Goal: Task Accomplishment & Management: Complete application form

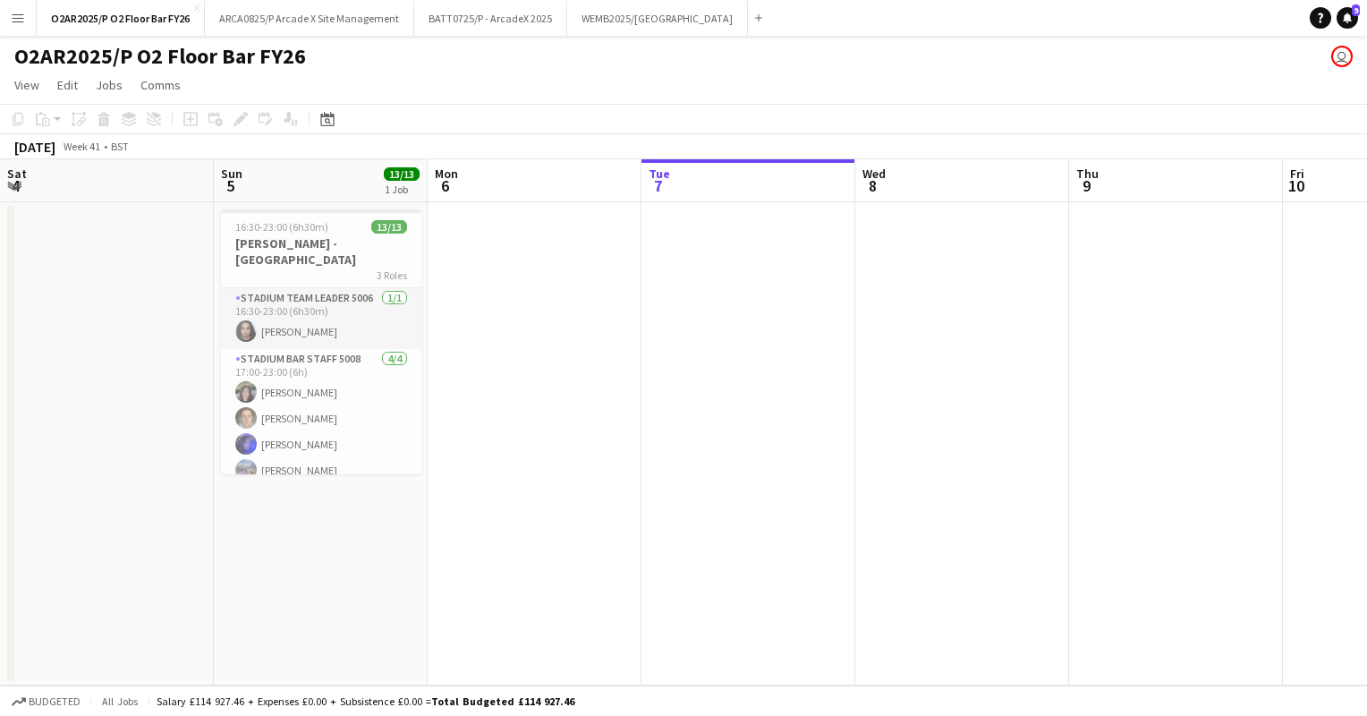
scroll to position [0, 428]
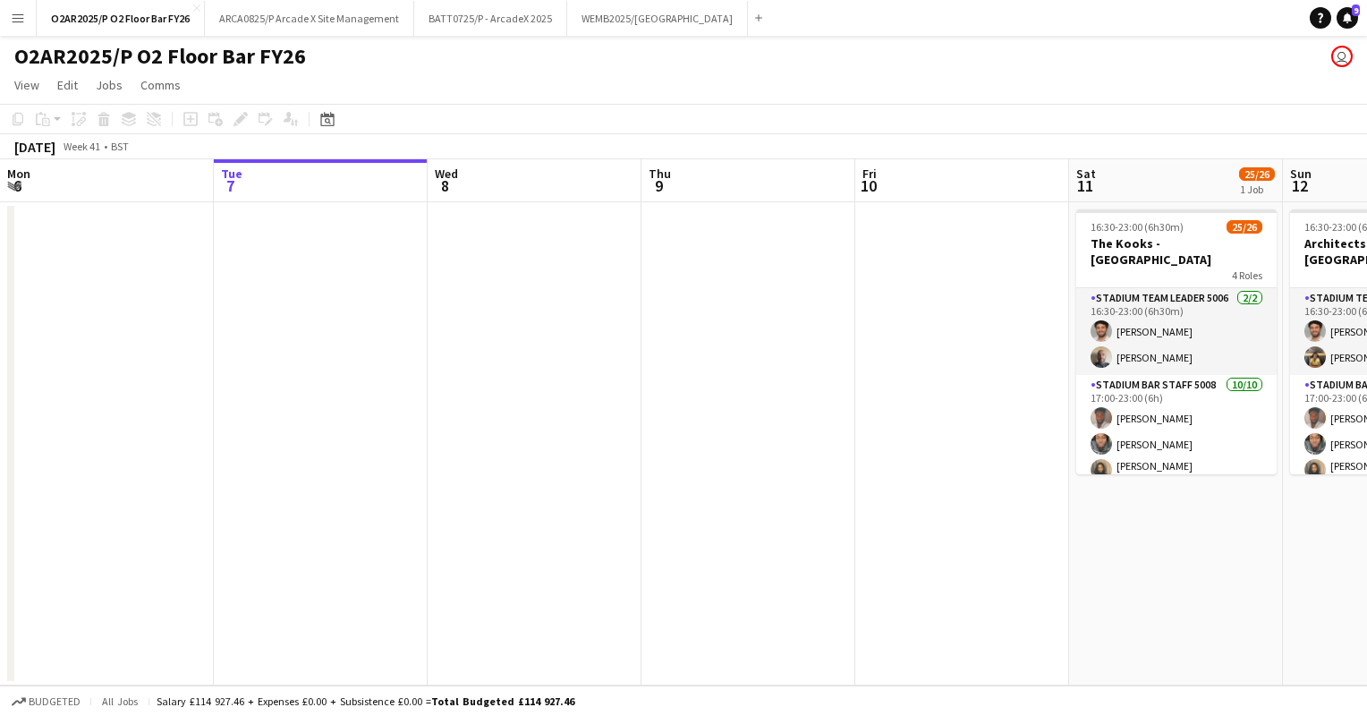
click at [21, 18] on app-icon "Menu" at bounding box center [18, 18] width 14 height 14
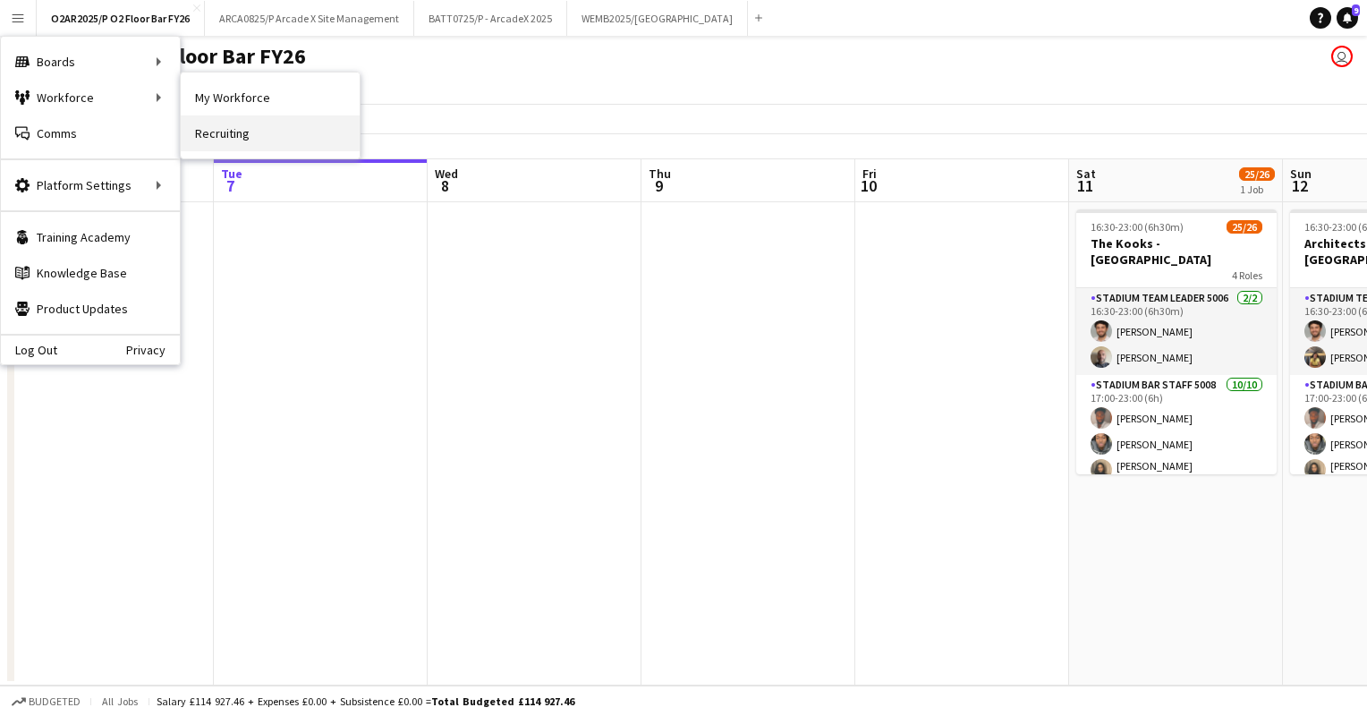
click at [241, 133] on link "Recruiting" at bounding box center [270, 133] width 179 height 36
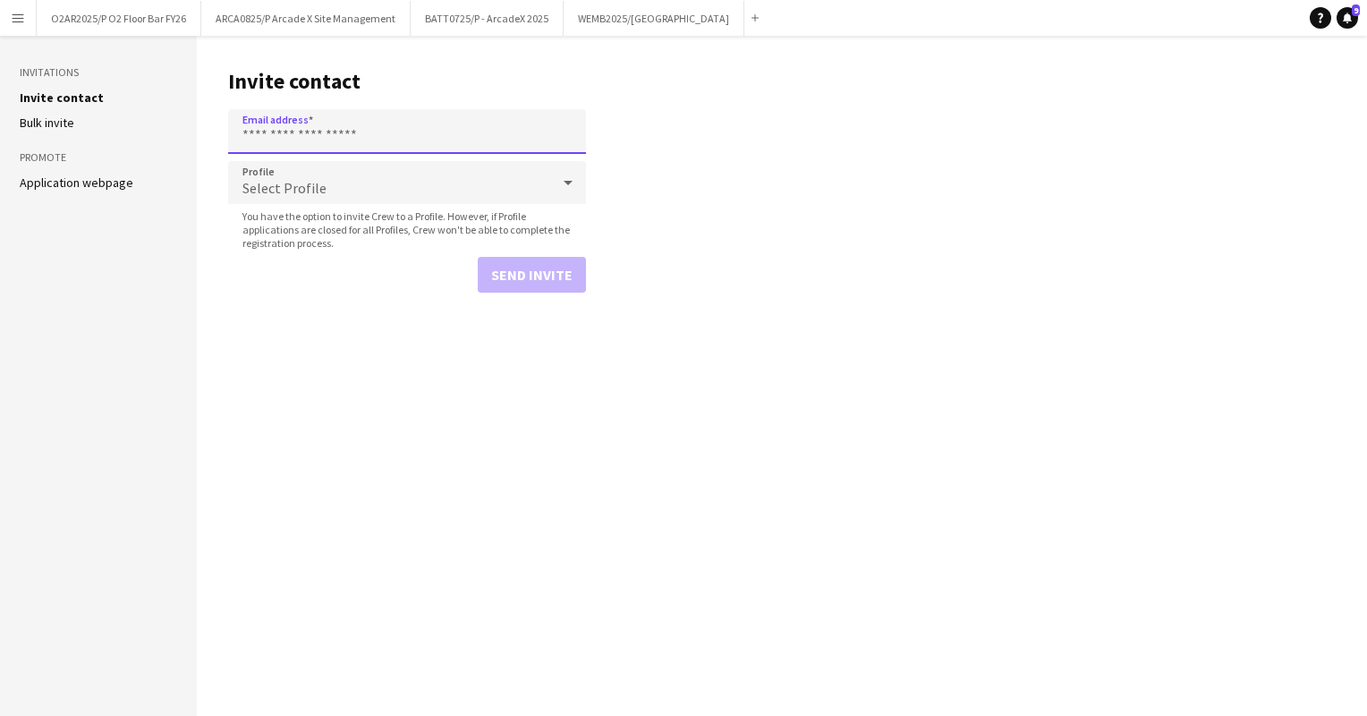
click at [322, 126] on input "Email address" at bounding box center [407, 131] width 358 height 45
type input "**********"
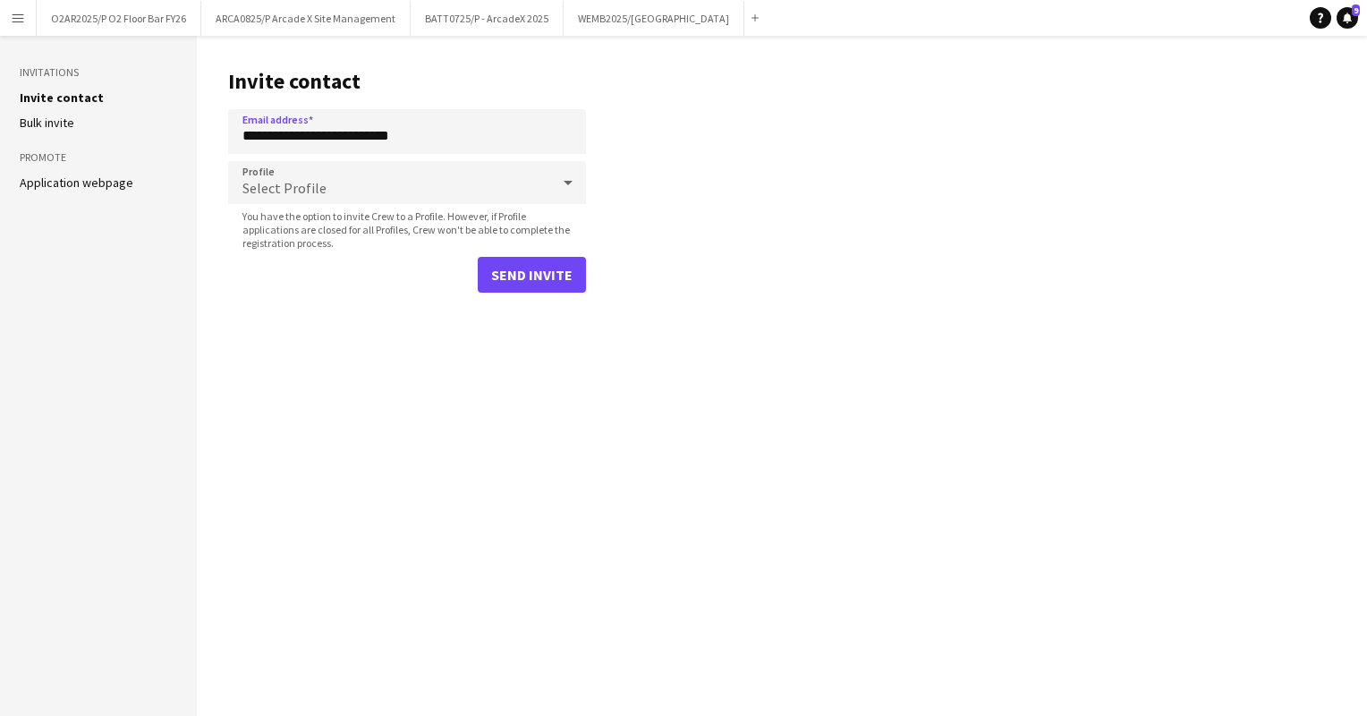
click at [403, 184] on div "Select Profile" at bounding box center [389, 182] width 322 height 43
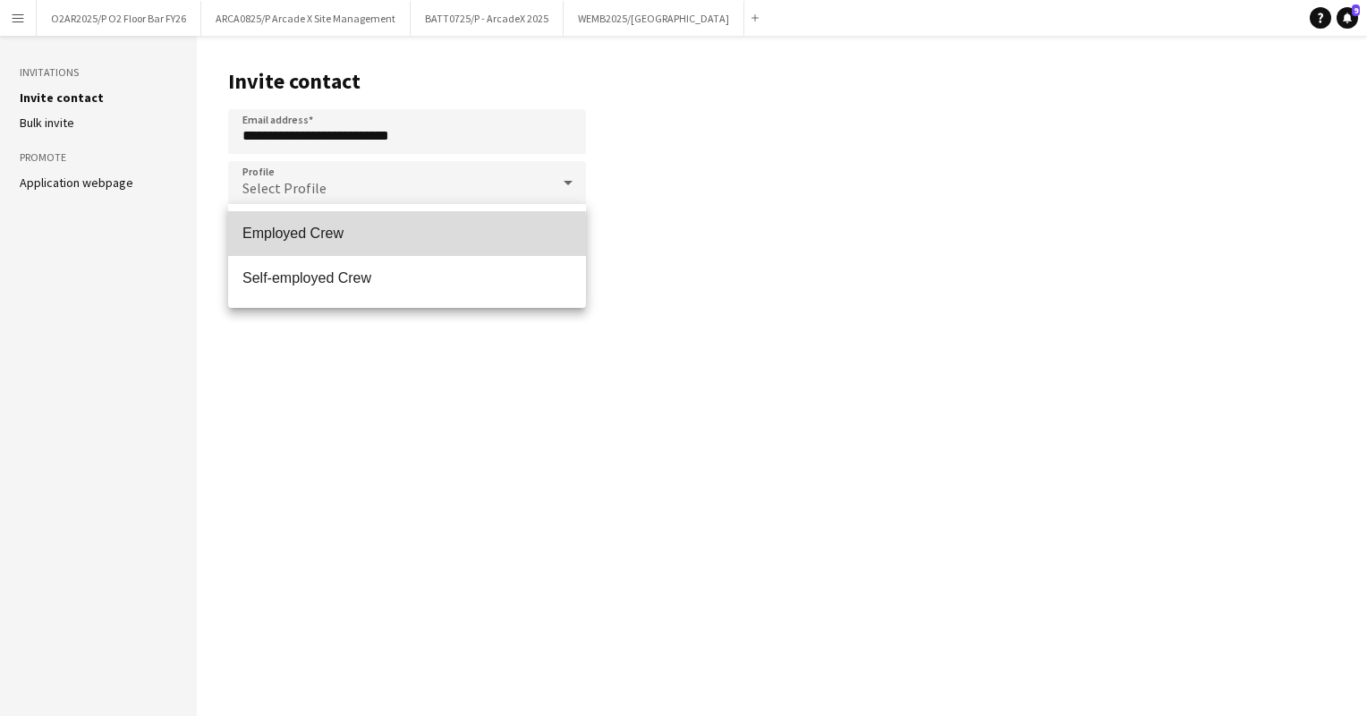
click at [342, 236] on span "Employed Crew" at bounding box center [406, 233] width 329 height 17
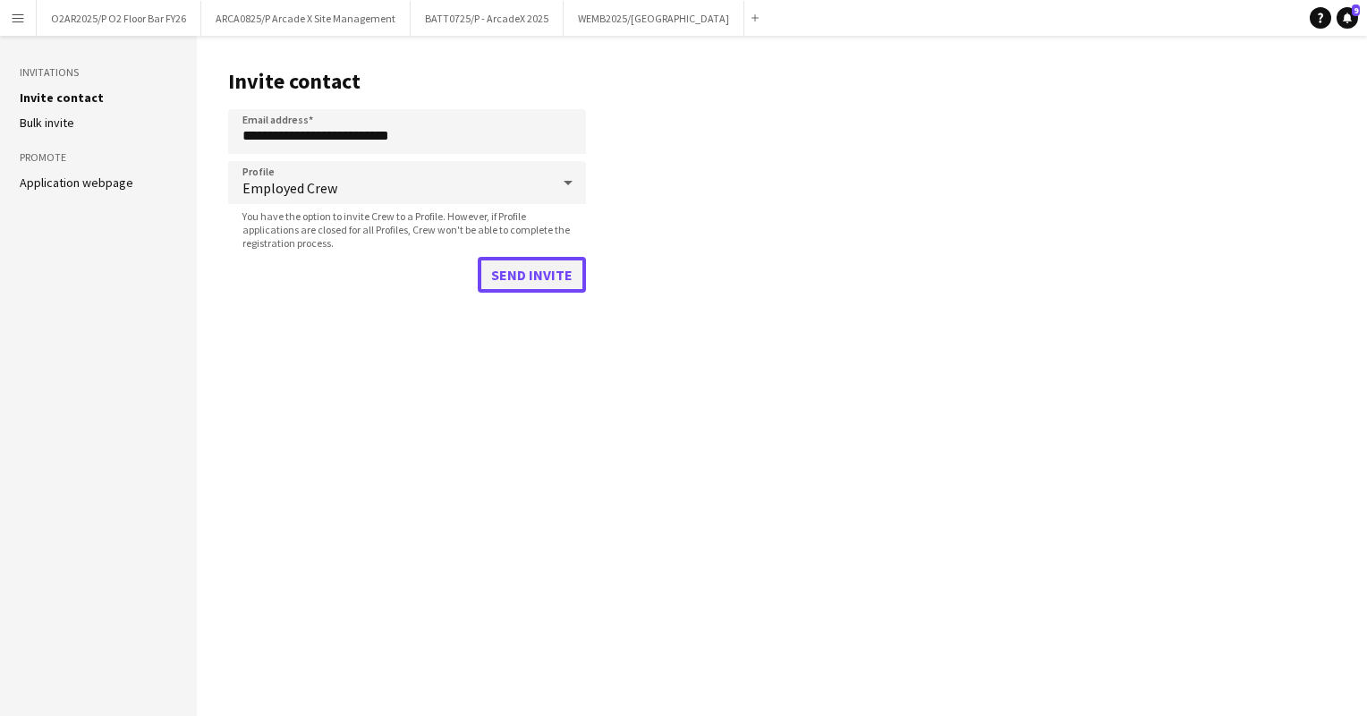
click at [522, 266] on button "Send invite" at bounding box center [532, 275] width 108 height 36
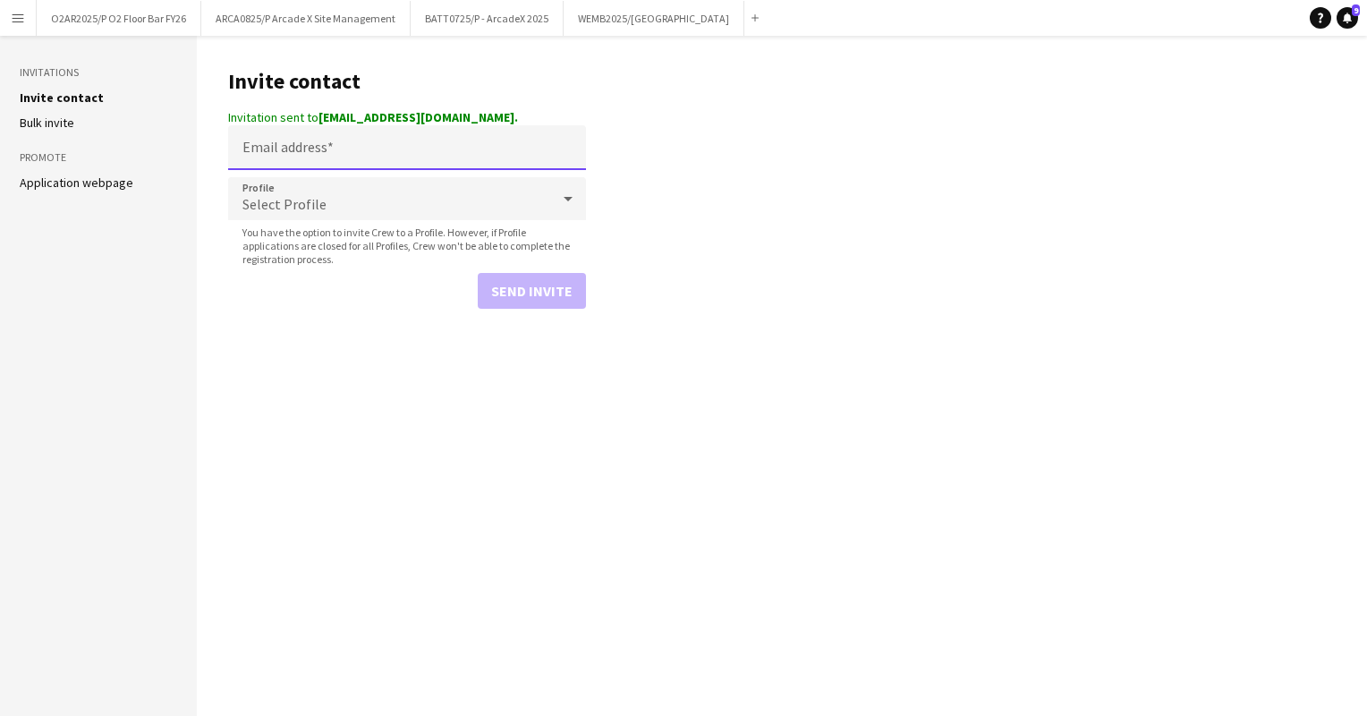
click at [382, 157] on input "Email address" at bounding box center [407, 147] width 358 height 45
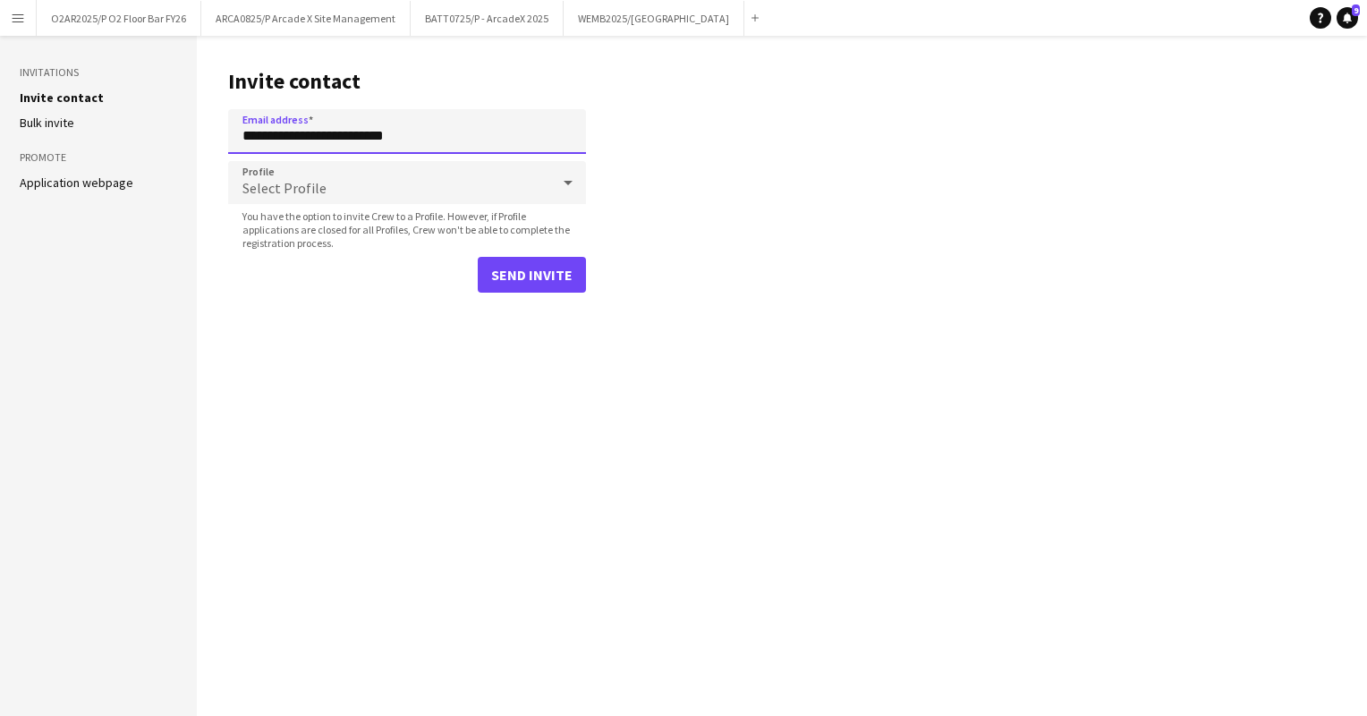
type input "**********"
click at [538, 195] on div "Select Profile" at bounding box center [389, 182] width 322 height 43
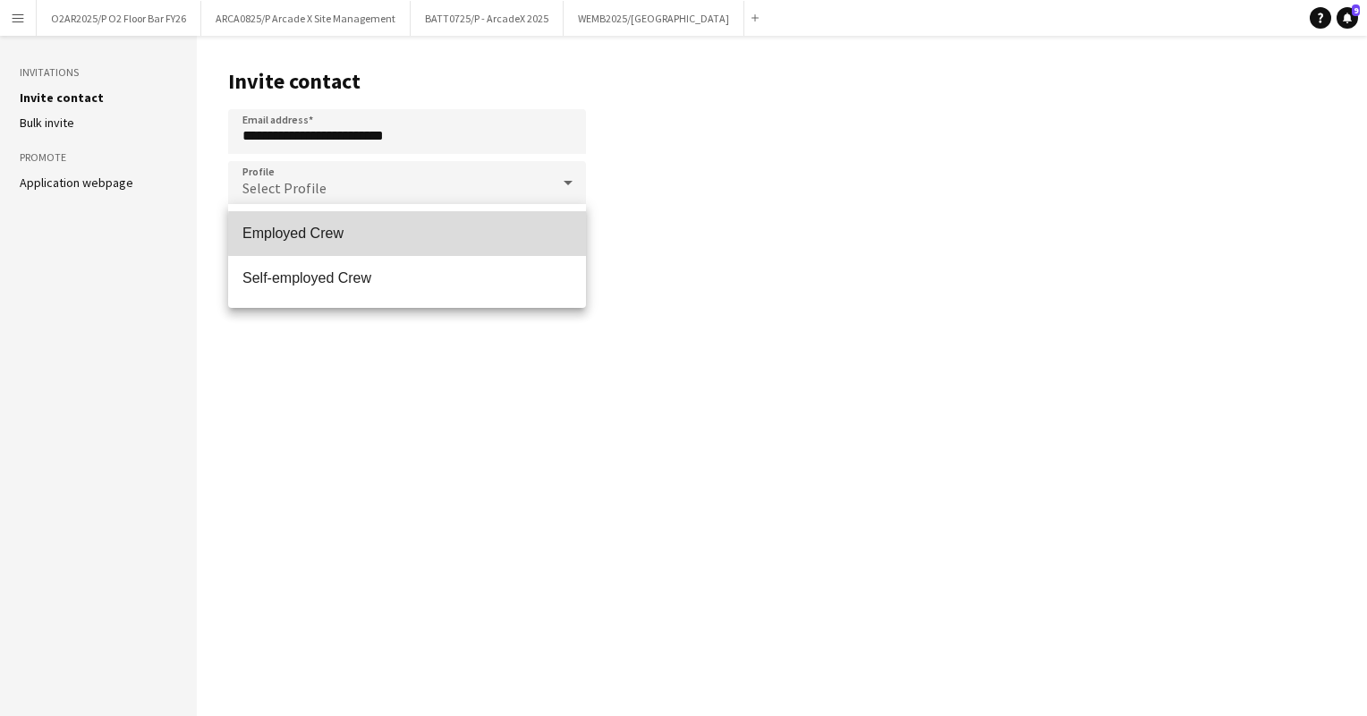
click at [447, 234] on span "Employed Crew" at bounding box center [406, 233] width 329 height 17
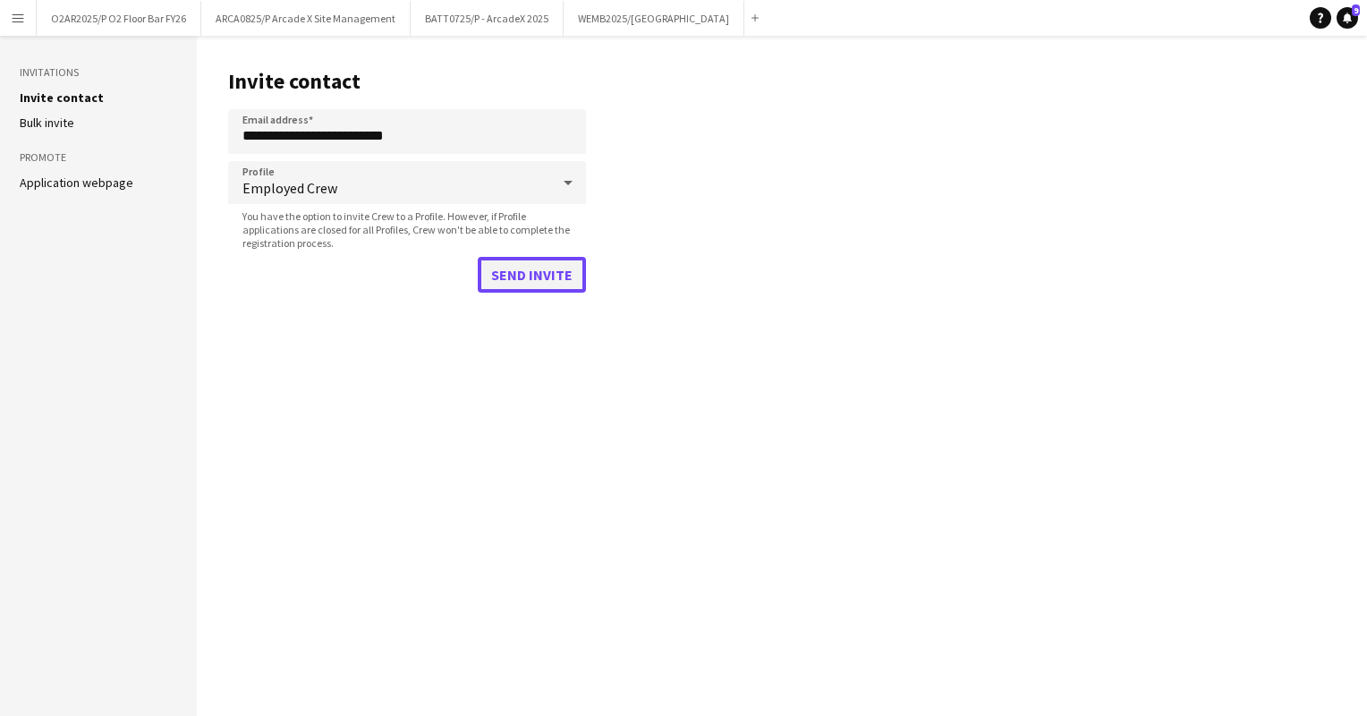
click at [527, 279] on button "Send invite" at bounding box center [532, 275] width 108 height 36
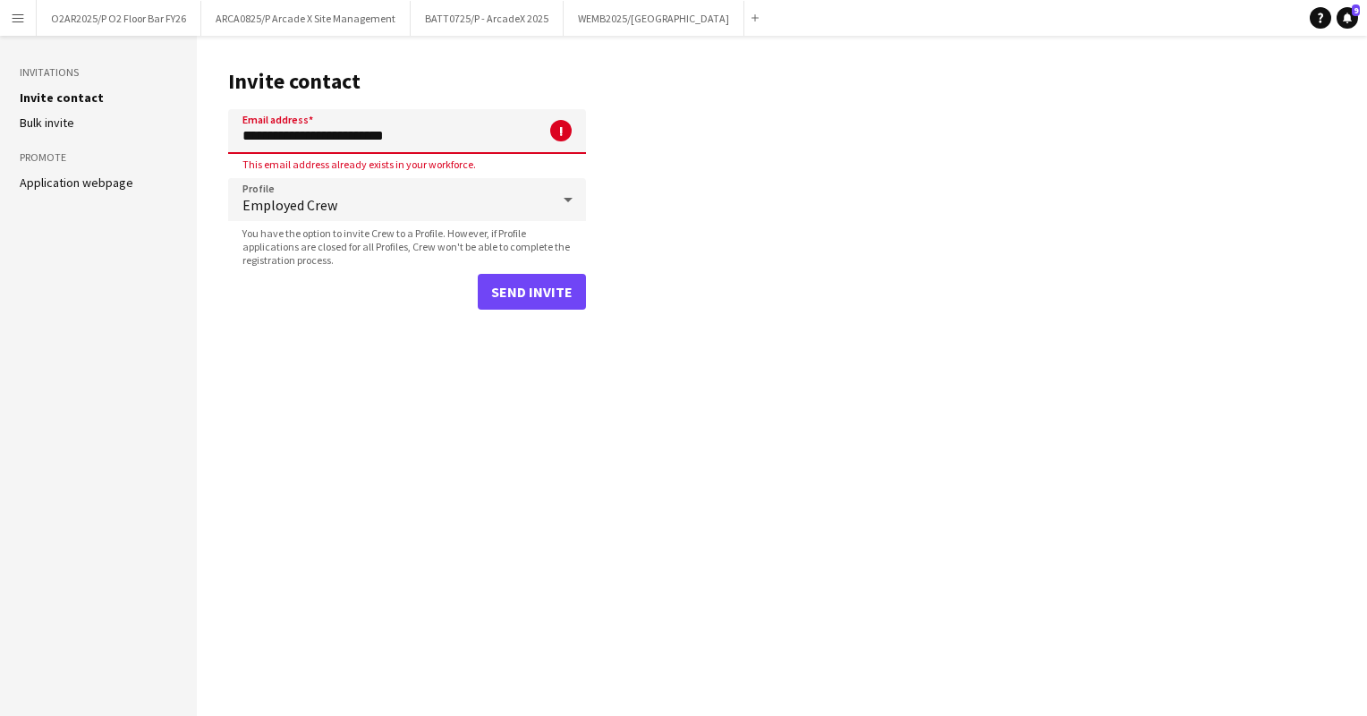
click at [21, 11] on app-icon "Menu" at bounding box center [18, 18] width 14 height 14
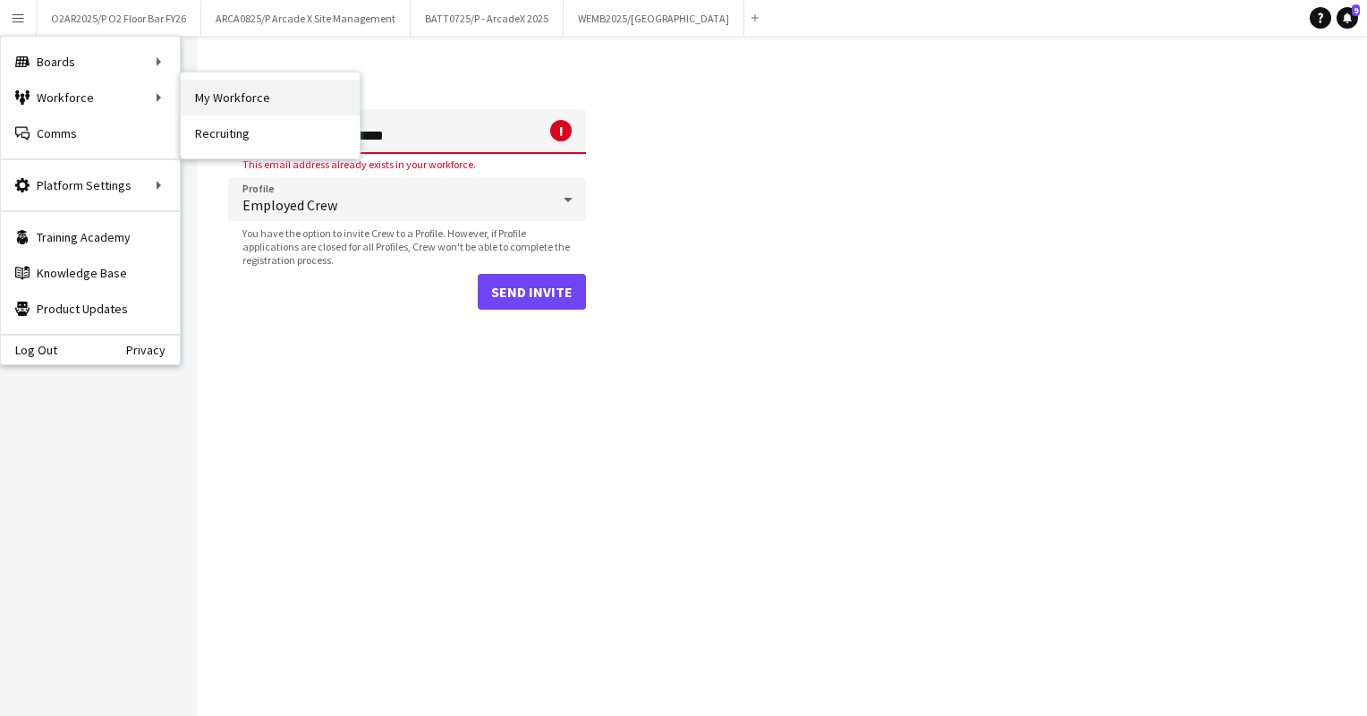
click at [231, 95] on link "My Workforce" at bounding box center [270, 98] width 179 height 36
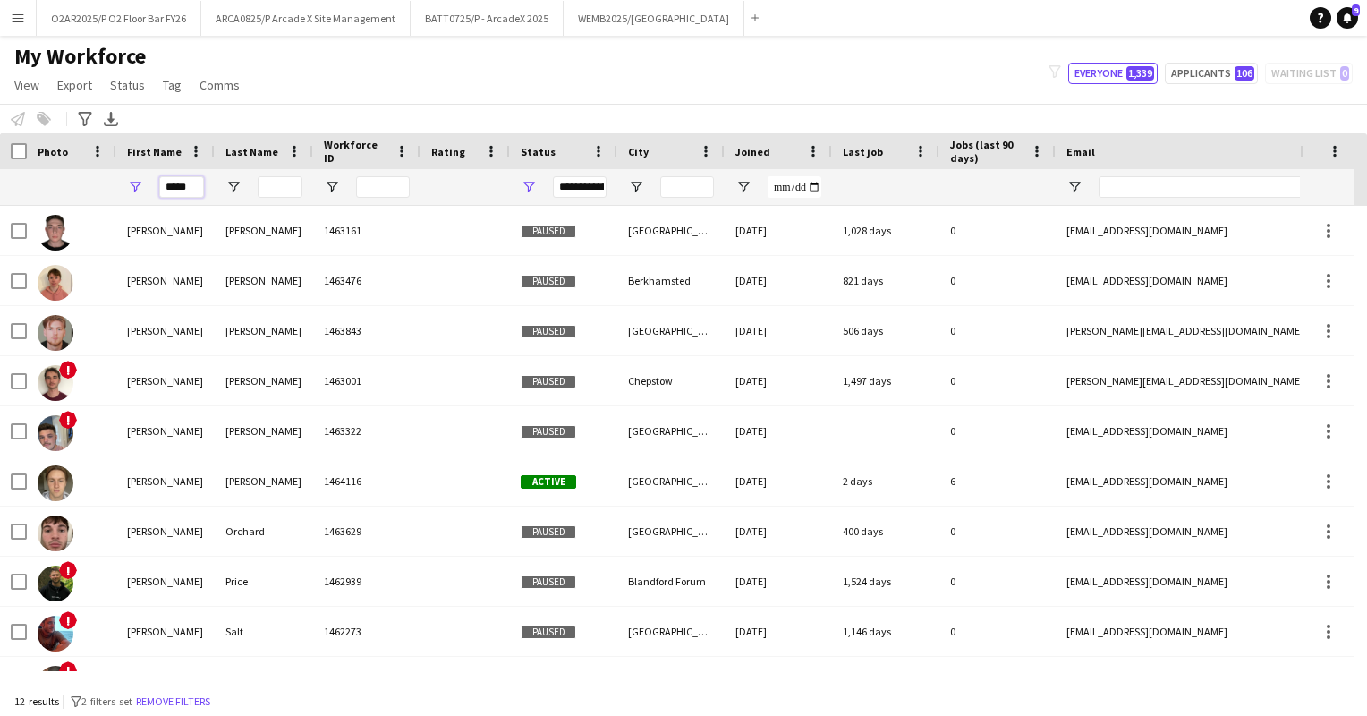
drag, startPoint x: 196, startPoint y: 186, endPoint x: 160, endPoint y: 190, distance: 36.0
click at [160, 190] on input "*****" at bounding box center [181, 186] width 45 height 21
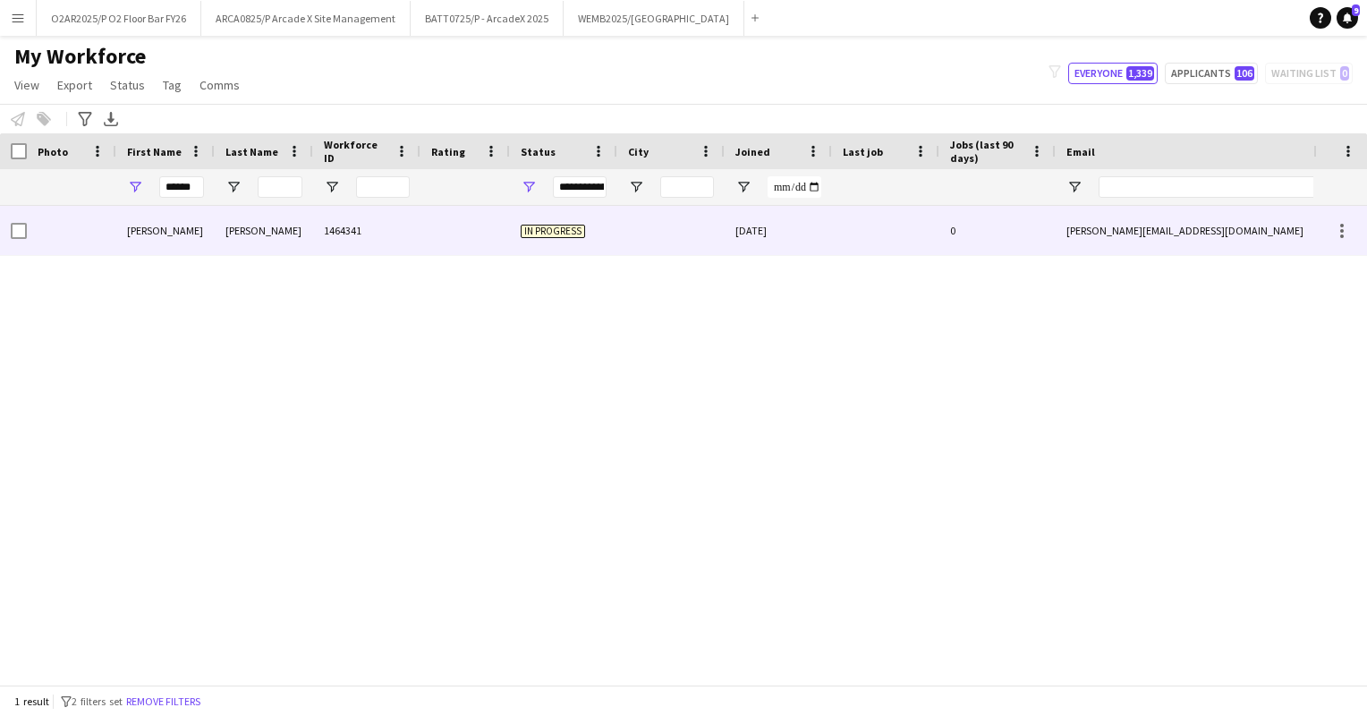
click at [367, 233] on div "1464341" at bounding box center [366, 230] width 107 height 49
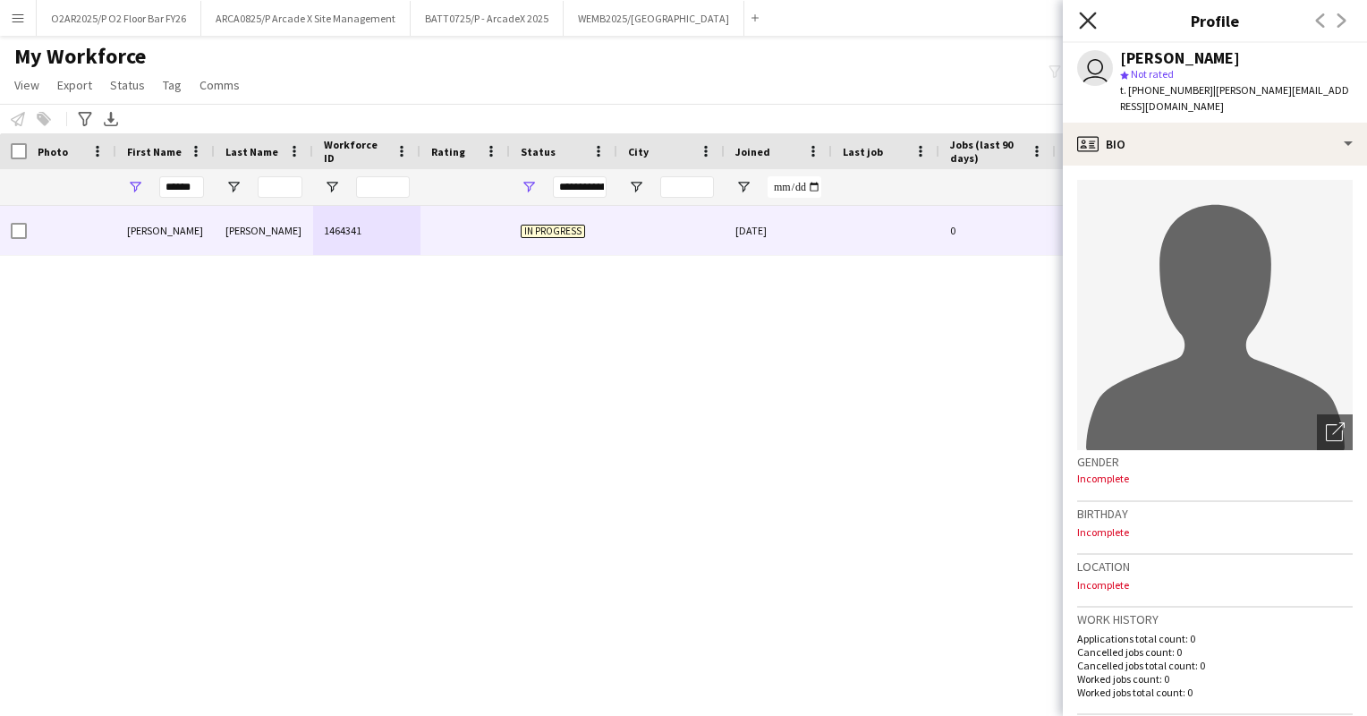
click at [1081, 19] on icon "Close pop-in" at bounding box center [1087, 20] width 17 height 17
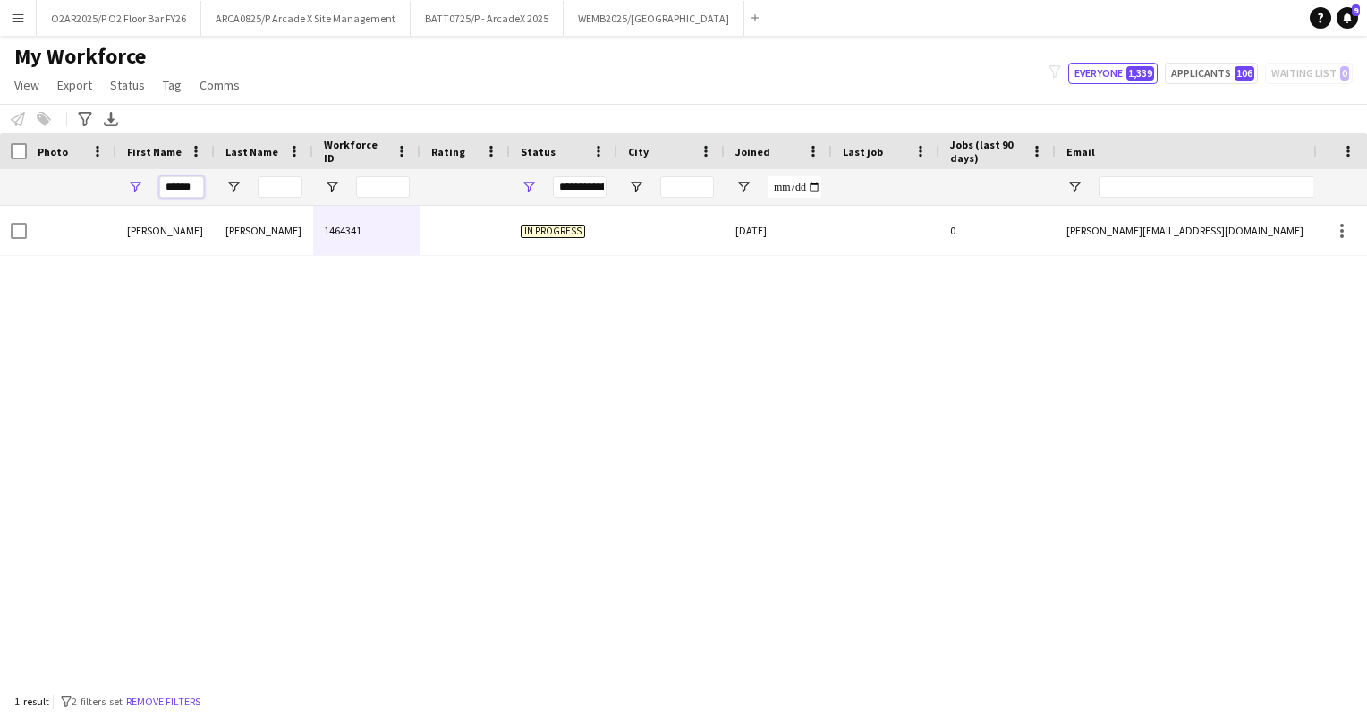
drag, startPoint x: 199, startPoint y: 186, endPoint x: 142, endPoint y: 179, distance: 56.8
click at [142, 179] on div "******" at bounding box center [165, 187] width 98 height 36
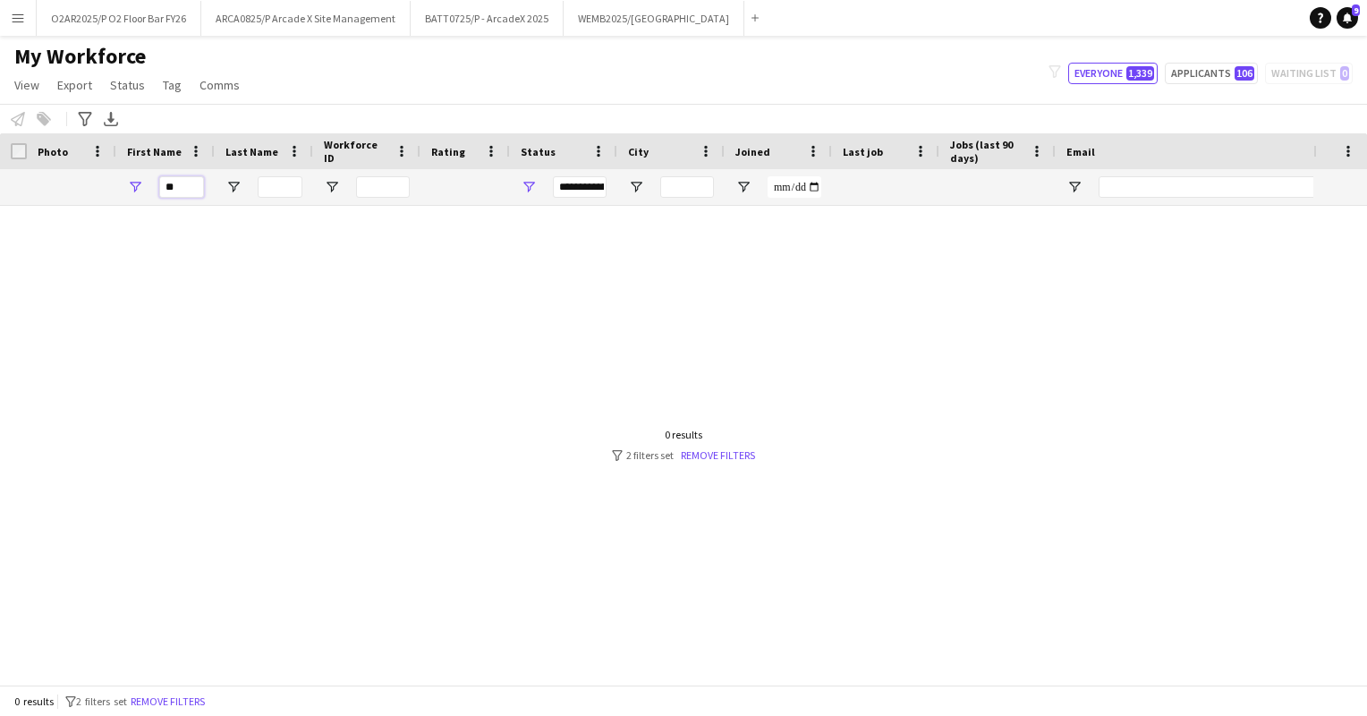
type input "*"
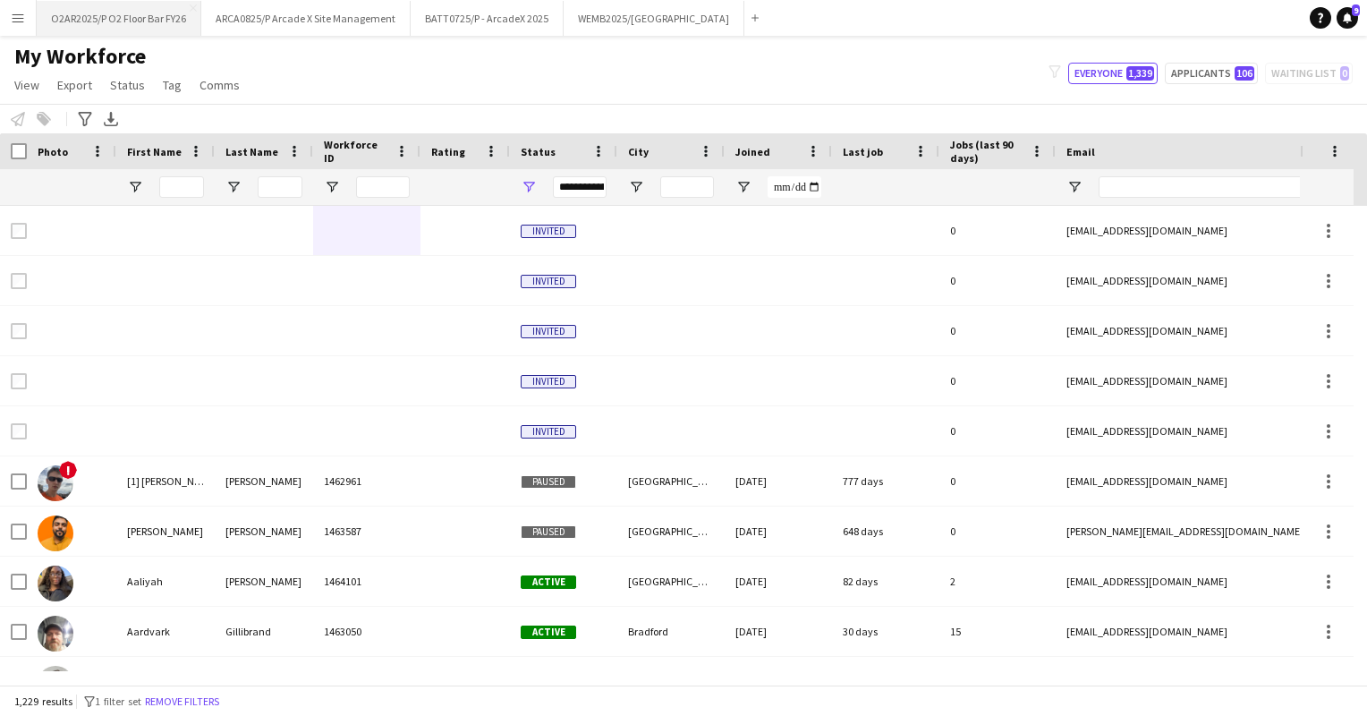
click at [122, 18] on button "O2AR2025/P O2 Floor Bar FY26 Close" at bounding box center [119, 18] width 165 height 35
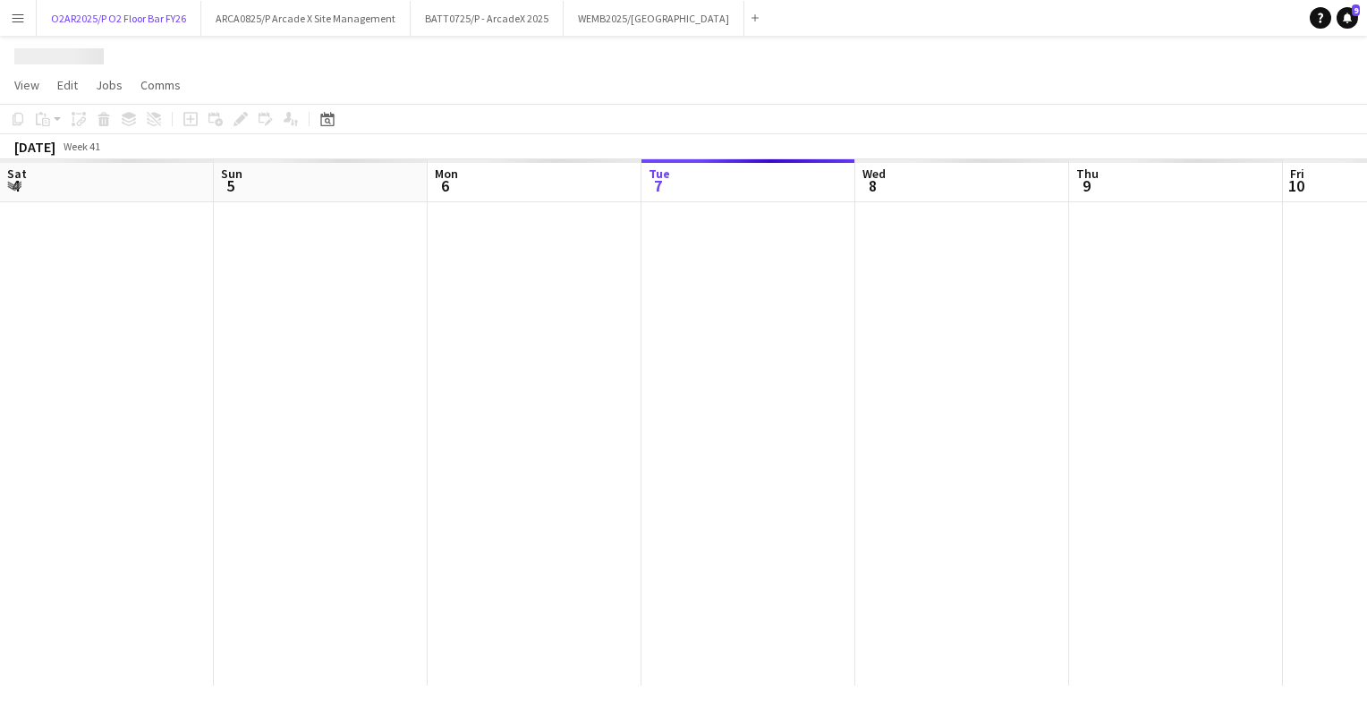
scroll to position [0, 428]
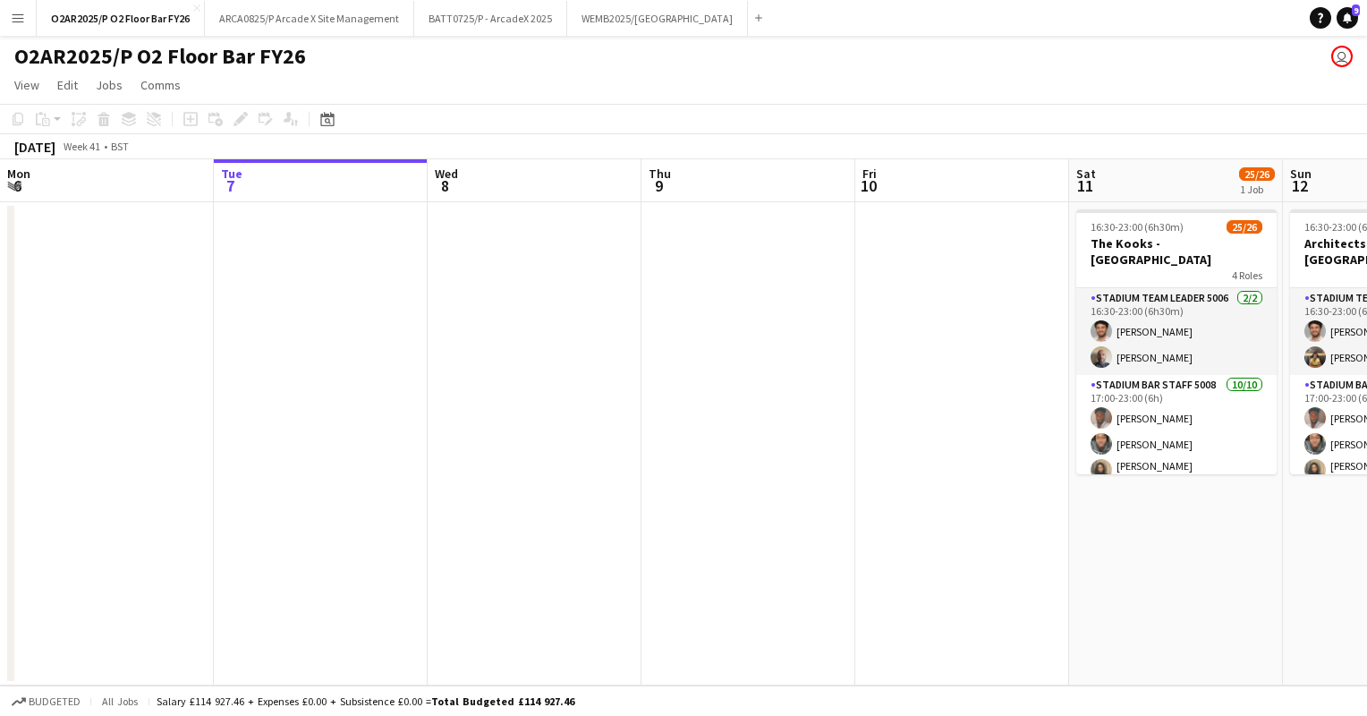
click at [9, 22] on button "Menu" at bounding box center [18, 18] width 36 height 36
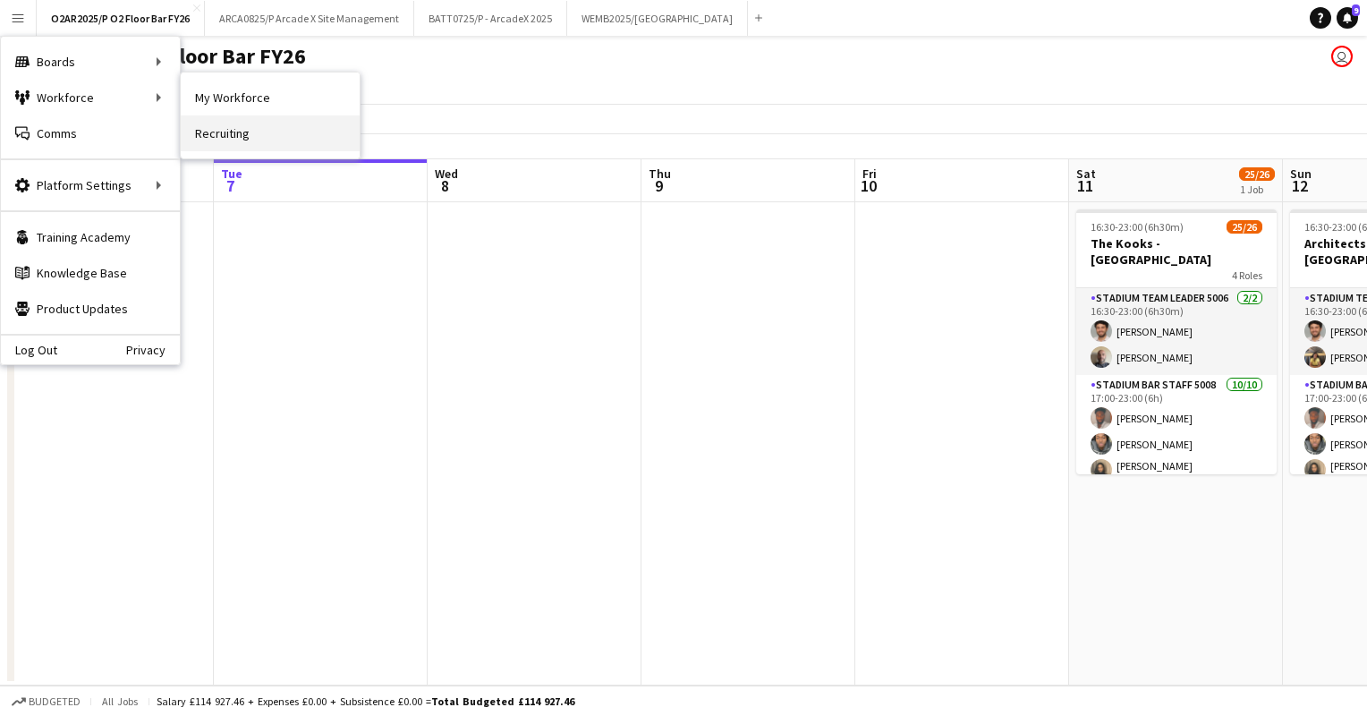
click at [217, 130] on link "Recruiting" at bounding box center [270, 133] width 179 height 36
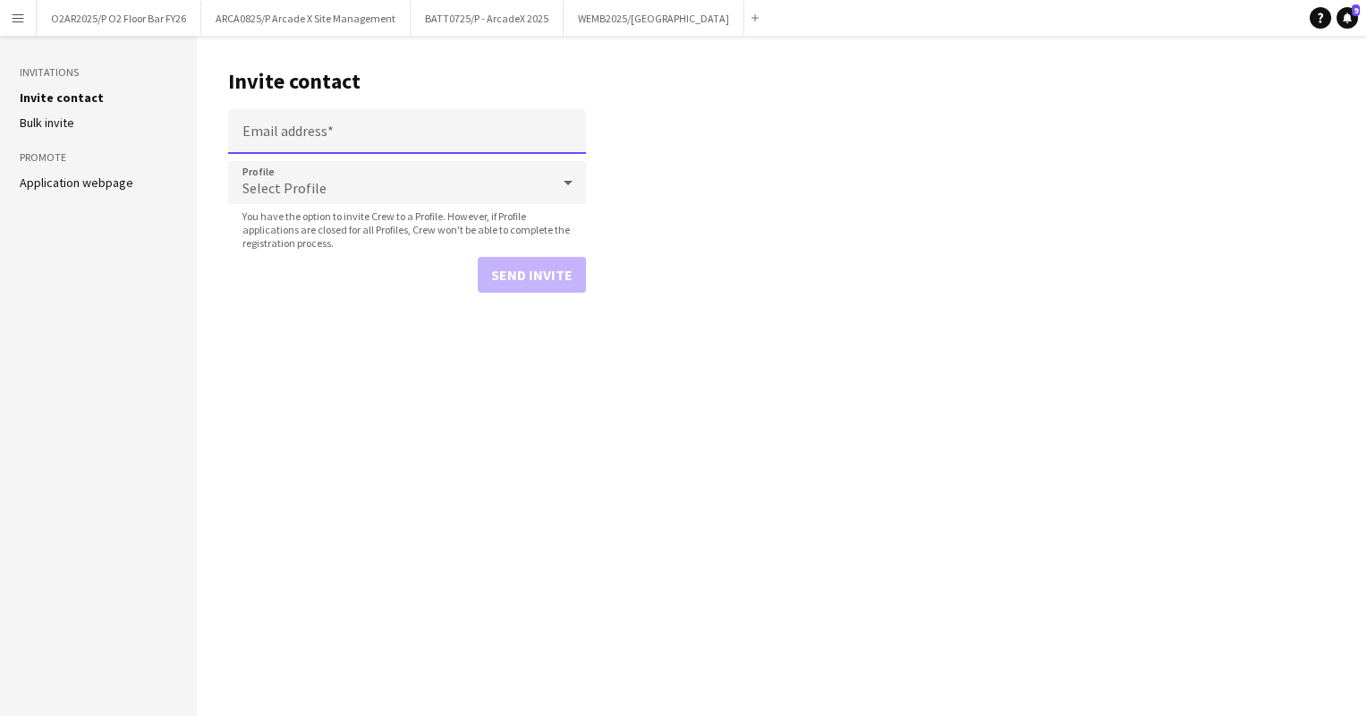
click at [419, 132] on input "Email address" at bounding box center [407, 131] width 358 height 45
type input "**********"
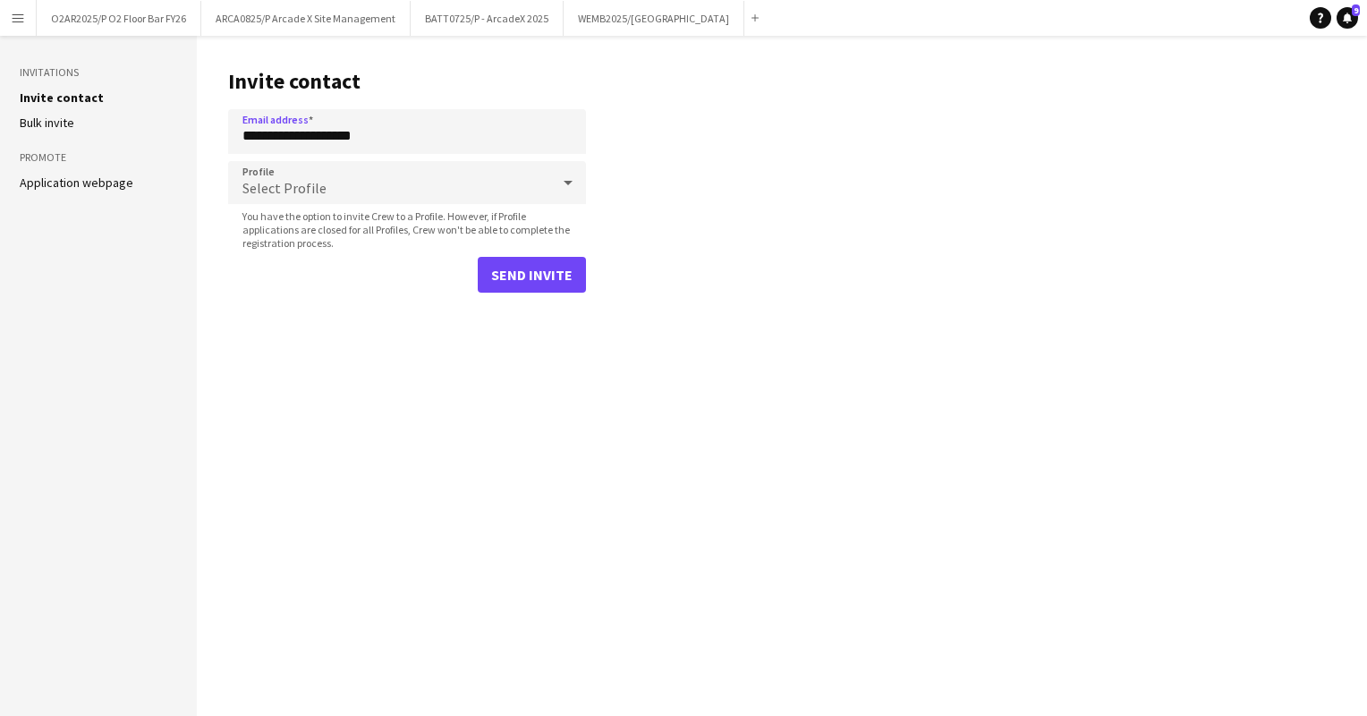
click at [771, 199] on main "**********" at bounding box center [782, 376] width 1170 height 680
click at [394, 184] on div "Select Profile" at bounding box center [389, 182] width 322 height 43
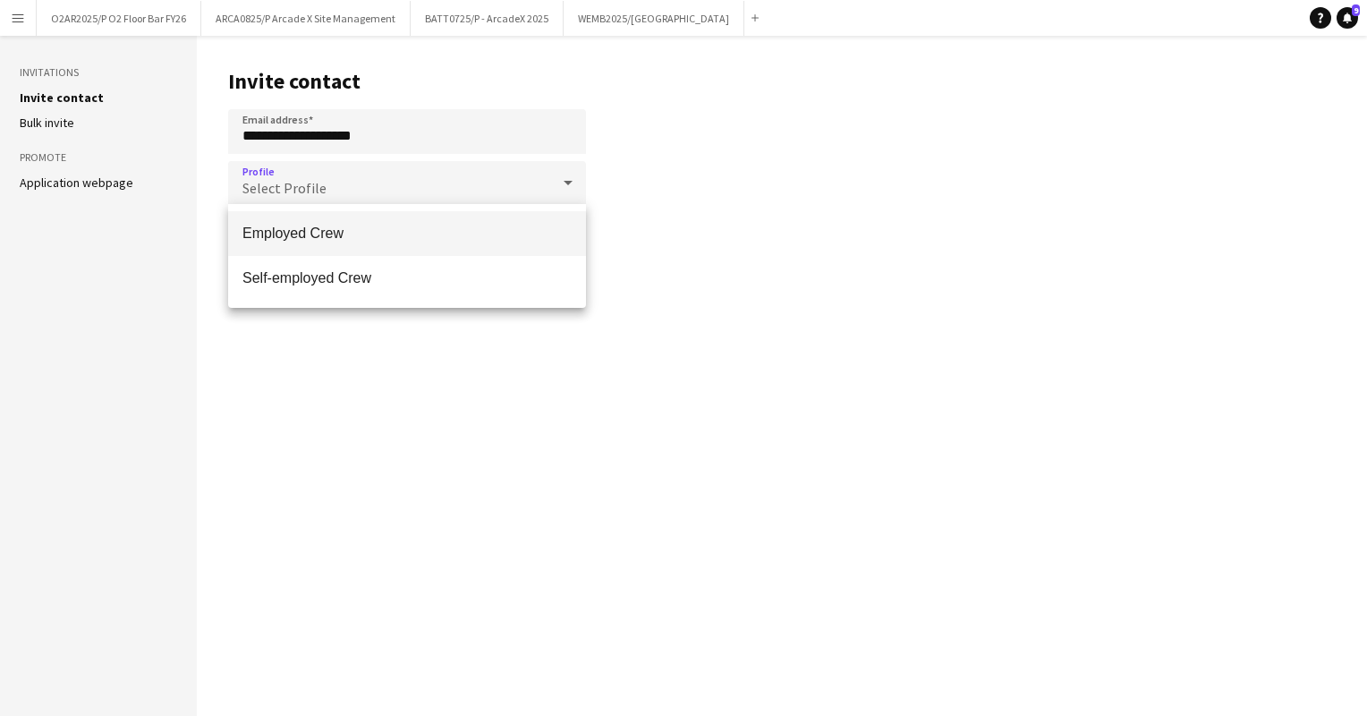
click at [345, 240] on span "Employed Crew" at bounding box center [406, 233] width 329 height 17
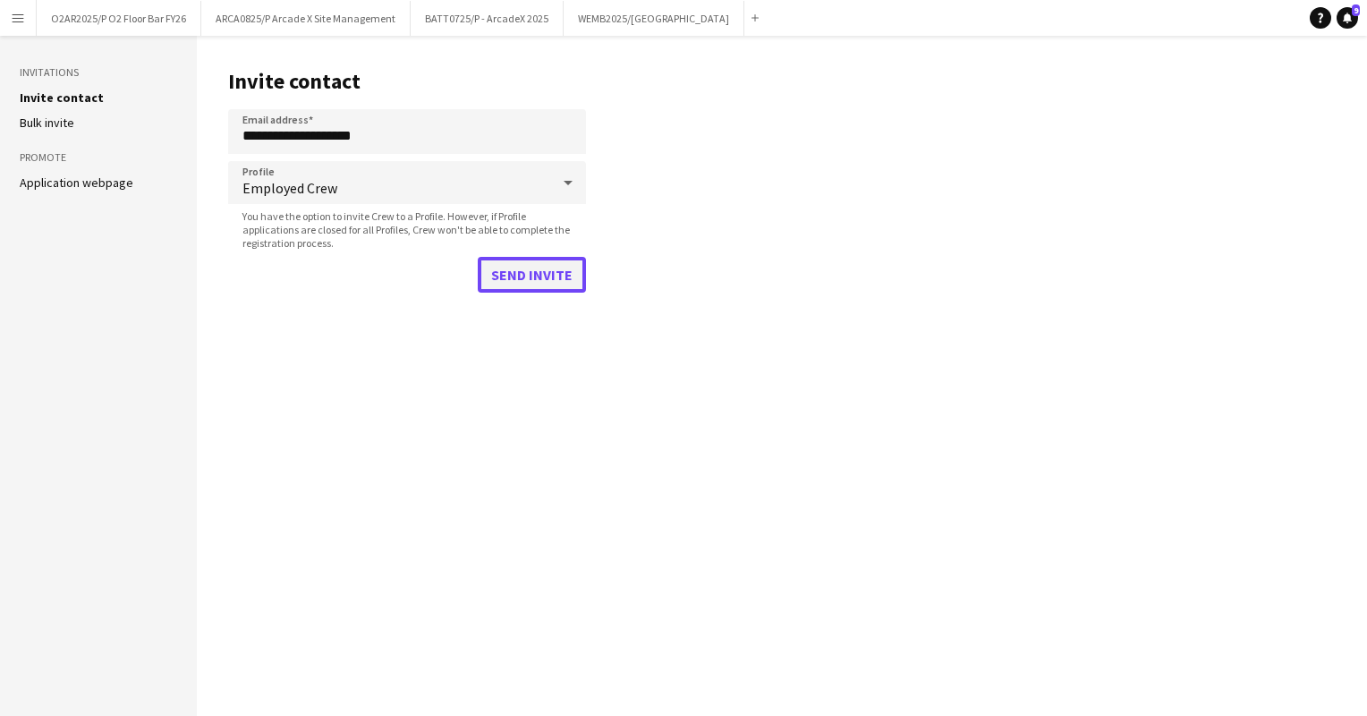
click at [538, 269] on button "Send invite" at bounding box center [532, 275] width 108 height 36
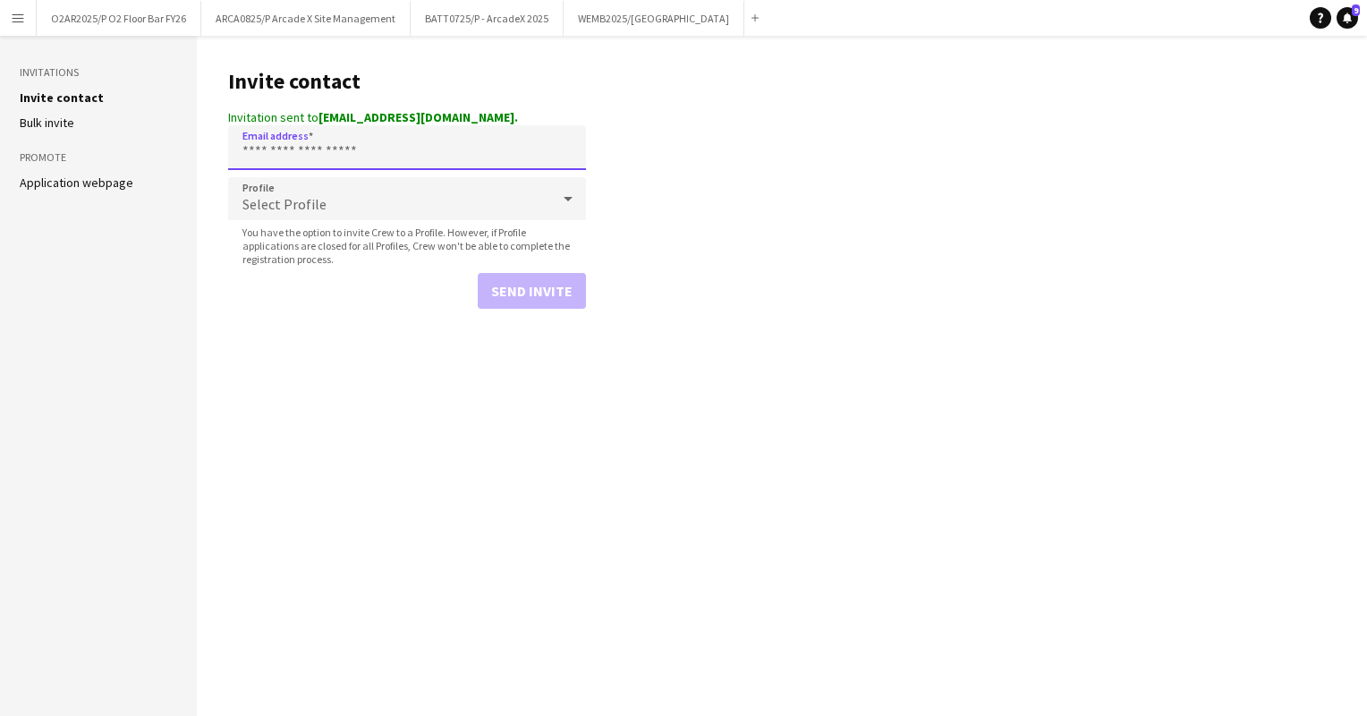
click at [297, 155] on input "Email address" at bounding box center [407, 147] width 358 height 45
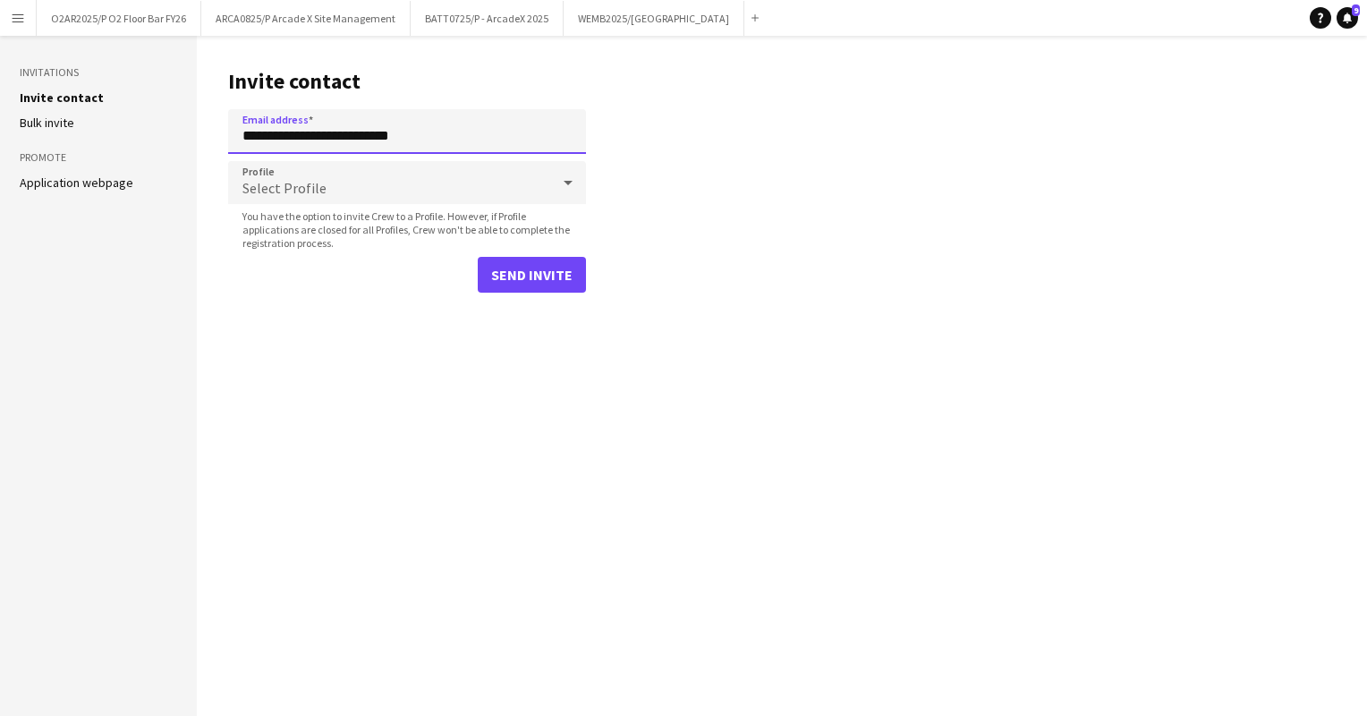
type input "**********"
click at [389, 197] on div "Select Profile" at bounding box center [389, 182] width 322 height 43
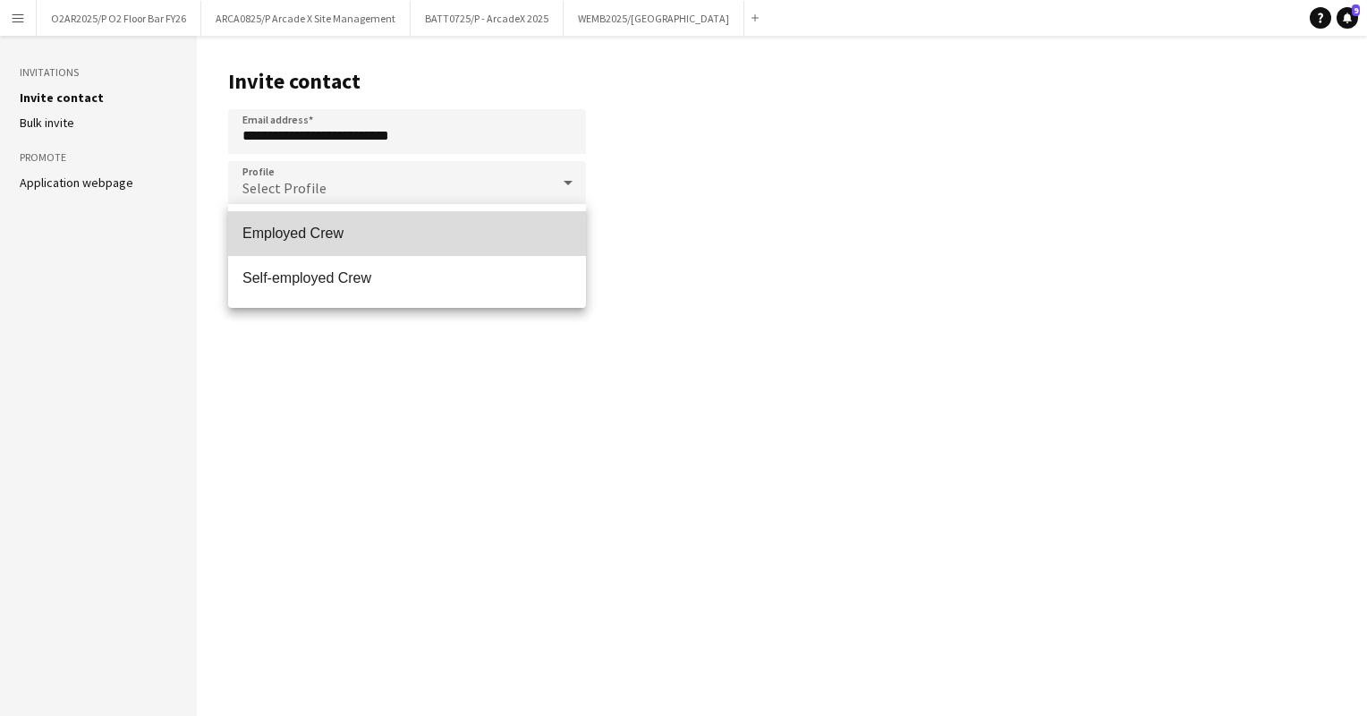
click at [408, 236] on span "Employed Crew" at bounding box center [406, 233] width 329 height 17
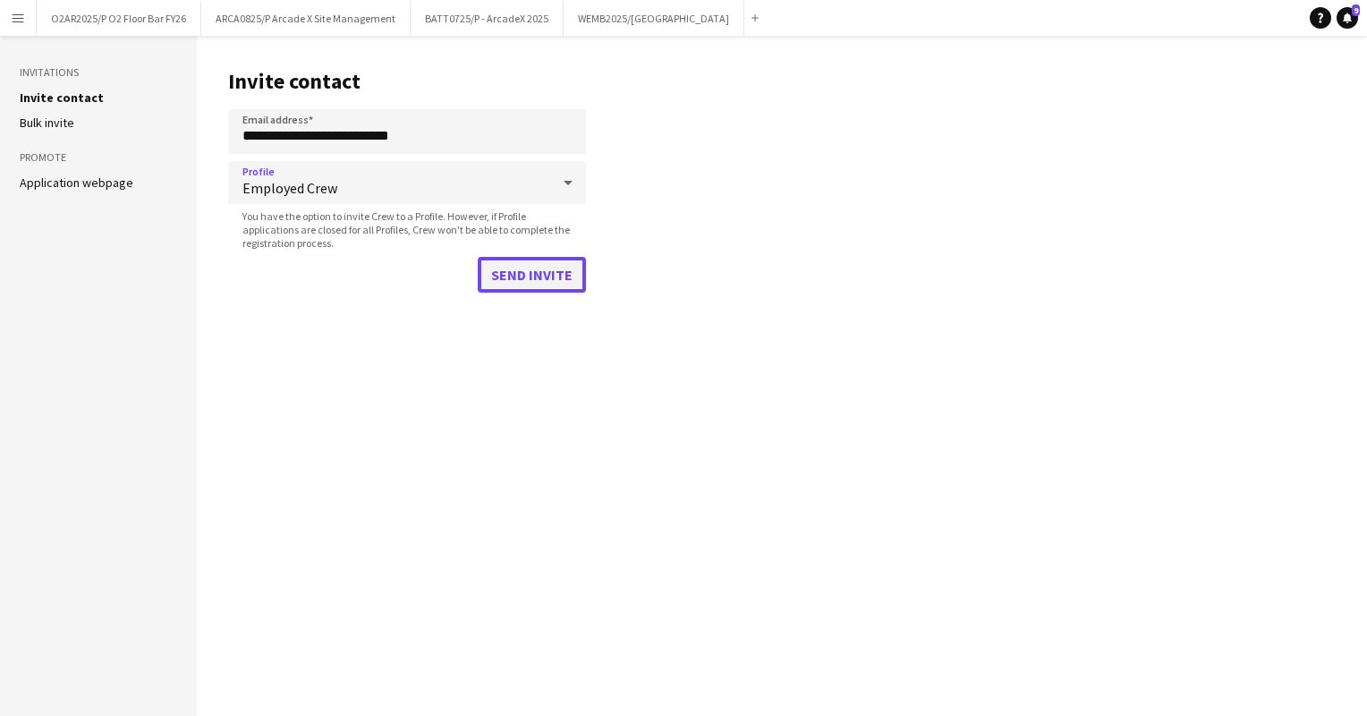
click at [529, 265] on button "Send invite" at bounding box center [532, 275] width 108 height 36
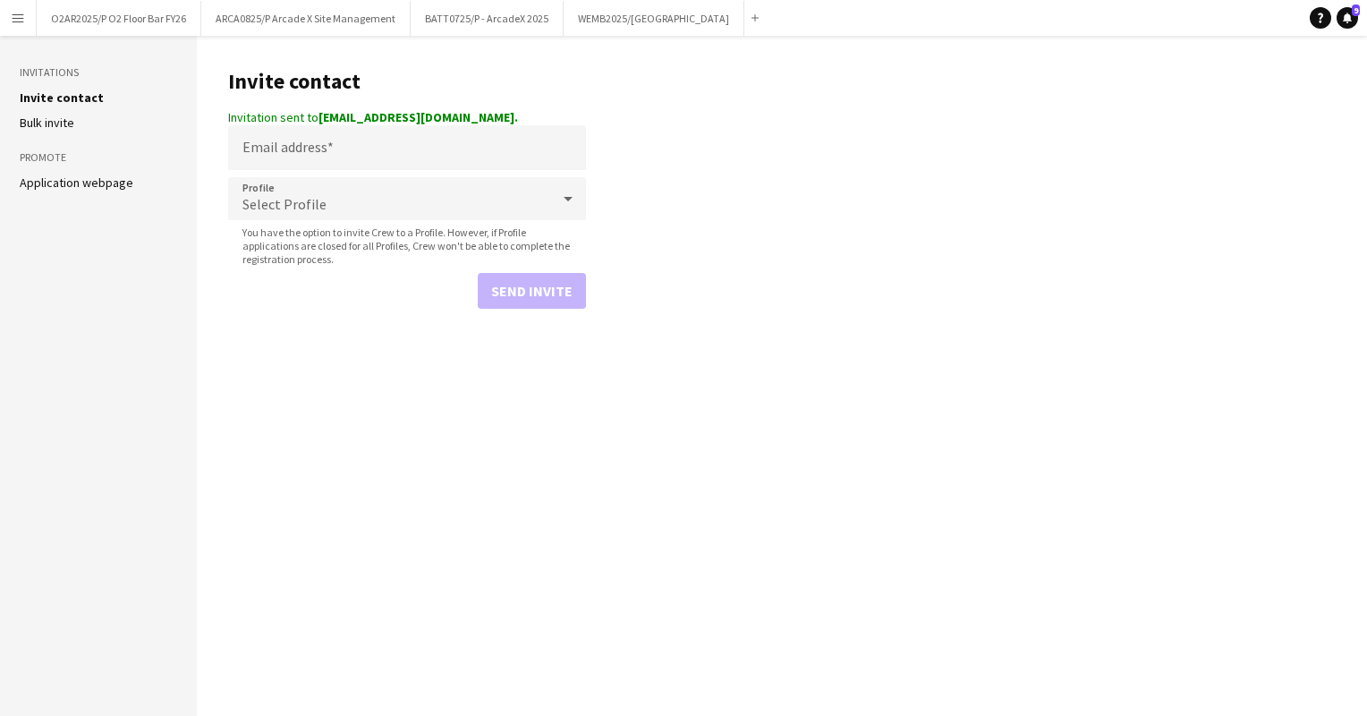
click at [26, 20] on button "Menu" at bounding box center [18, 18] width 36 height 36
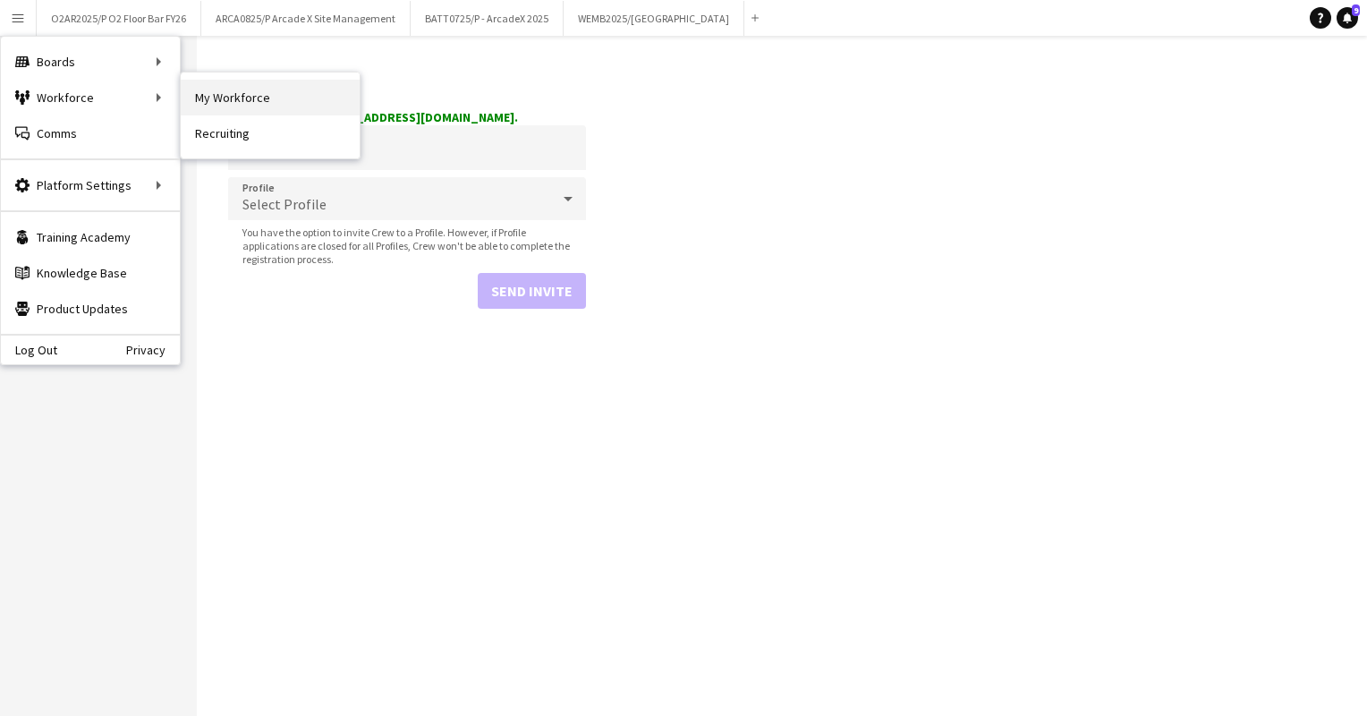
click at [224, 99] on link "My Workforce" at bounding box center [270, 98] width 179 height 36
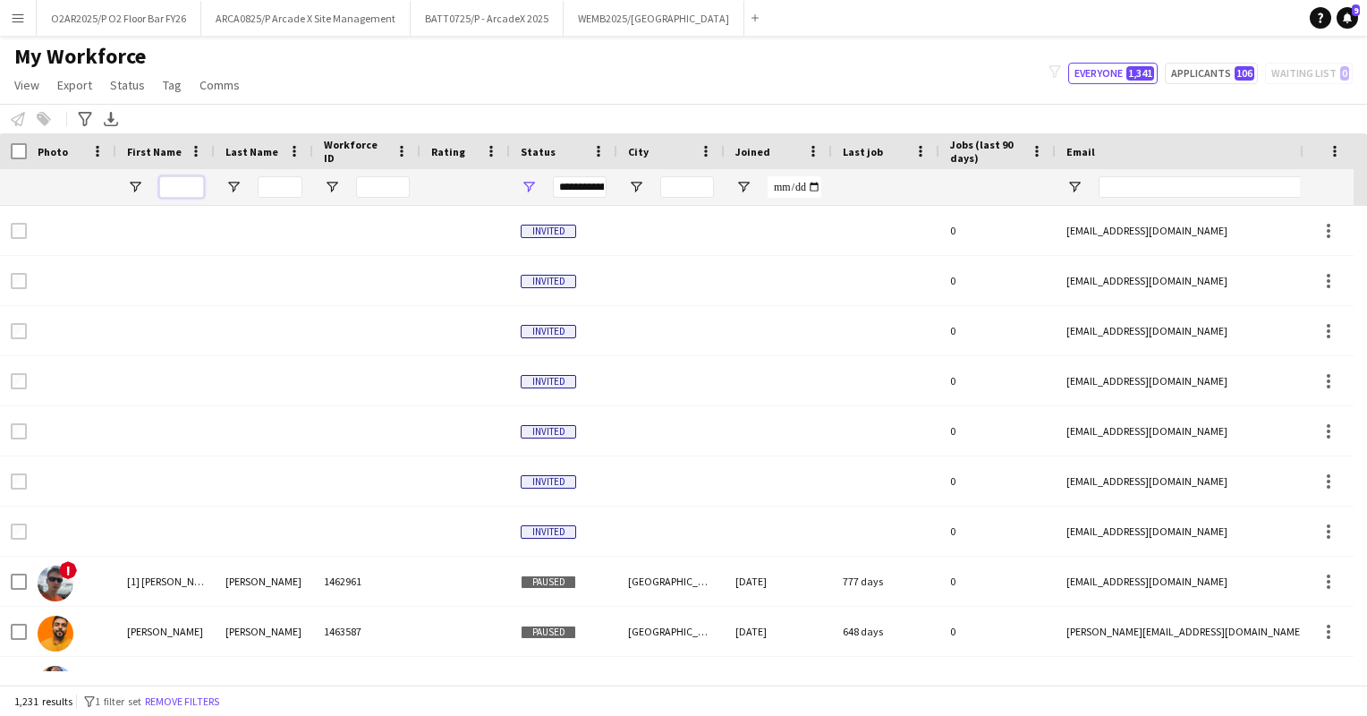
click at [182, 182] on input "First Name Filter Input" at bounding box center [181, 186] width 45 height 21
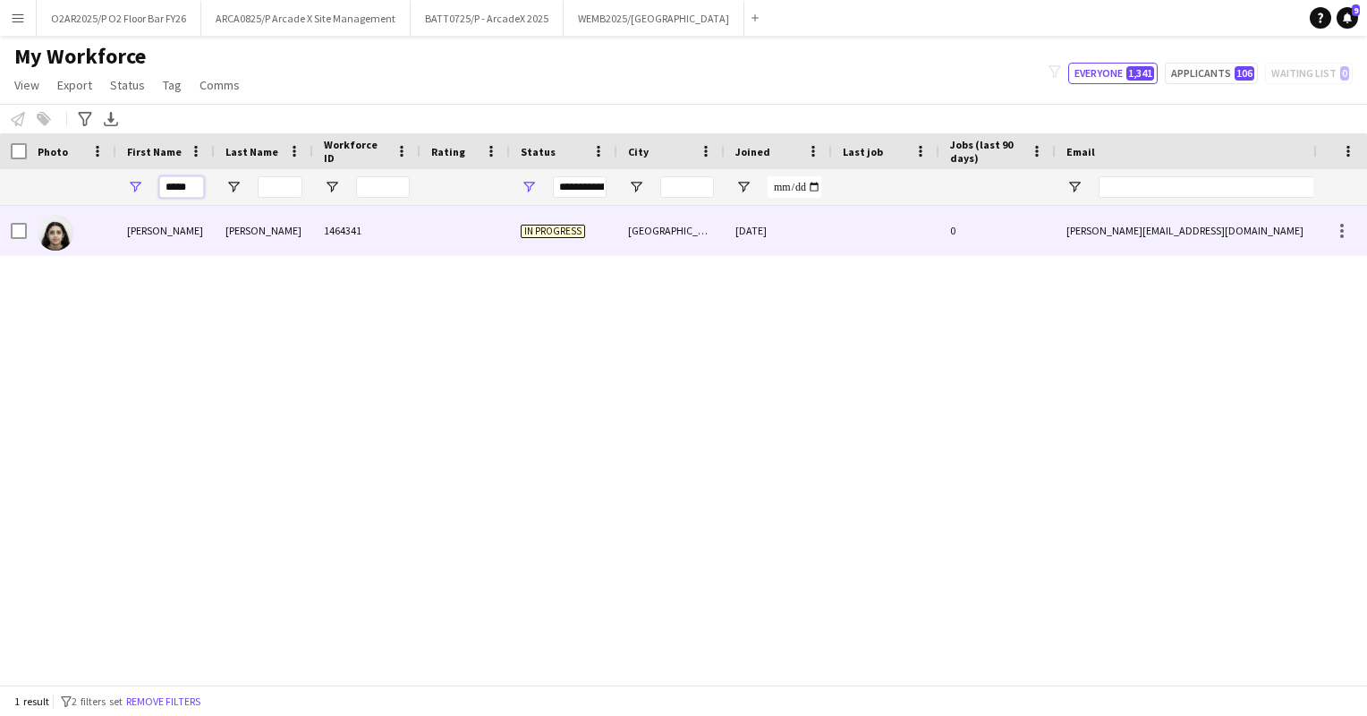
type input "*****"
click at [160, 233] on div "[PERSON_NAME]" at bounding box center [165, 230] width 98 height 49
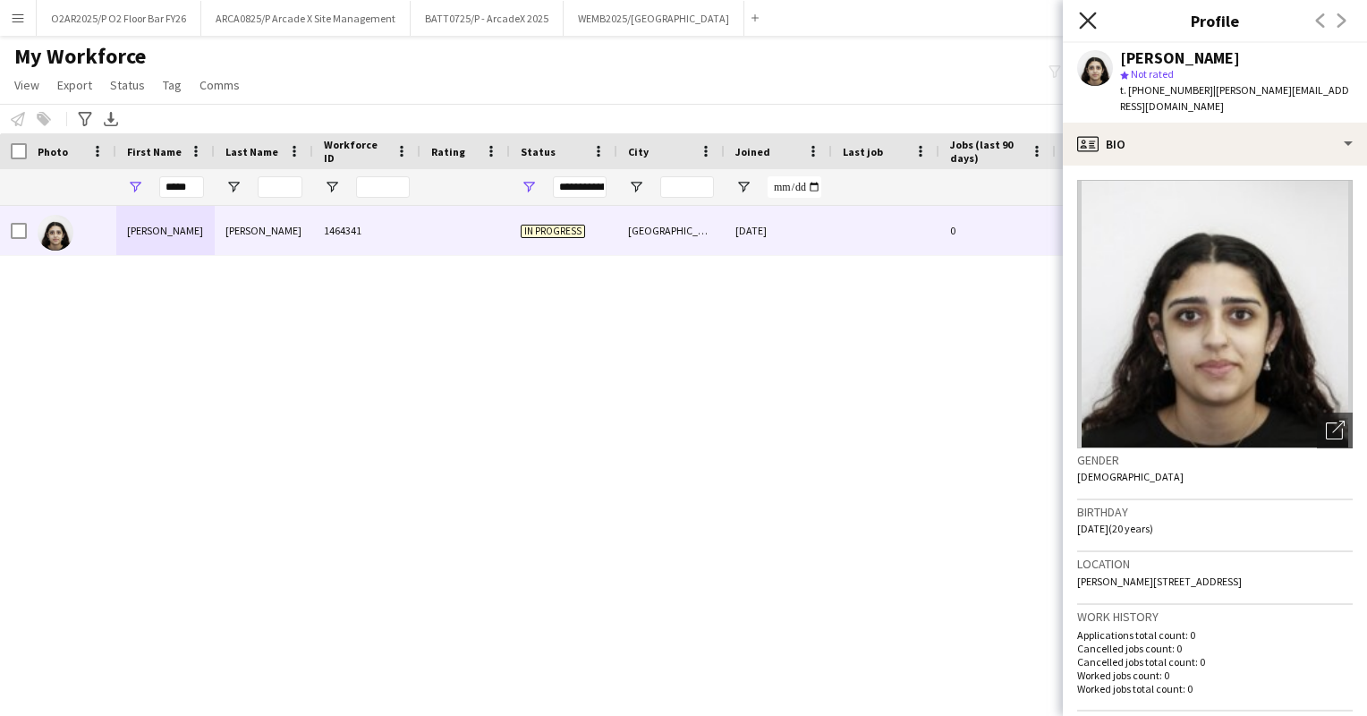
click at [1095, 25] on icon "Close pop-in" at bounding box center [1087, 20] width 17 height 17
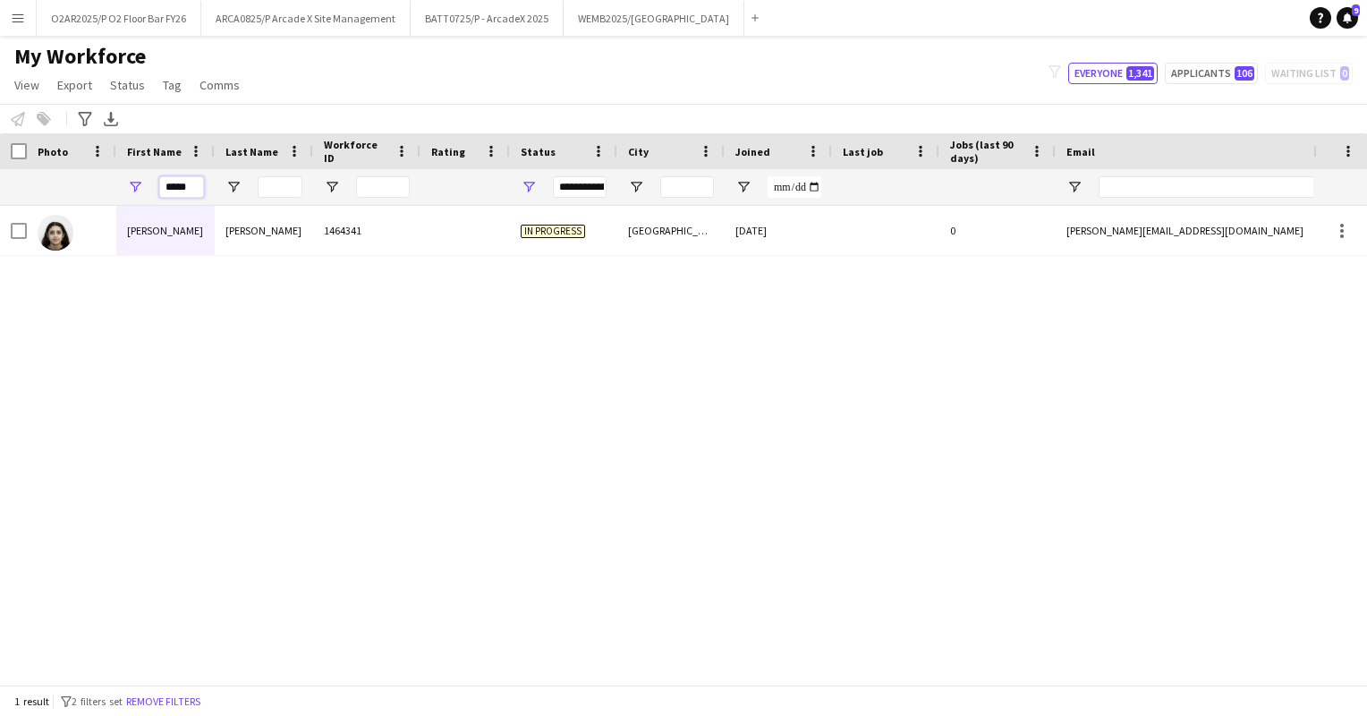
drag, startPoint x: 198, startPoint y: 185, endPoint x: 159, endPoint y: 187, distance: 38.5
click at [159, 187] on input "*****" at bounding box center [181, 186] width 45 height 21
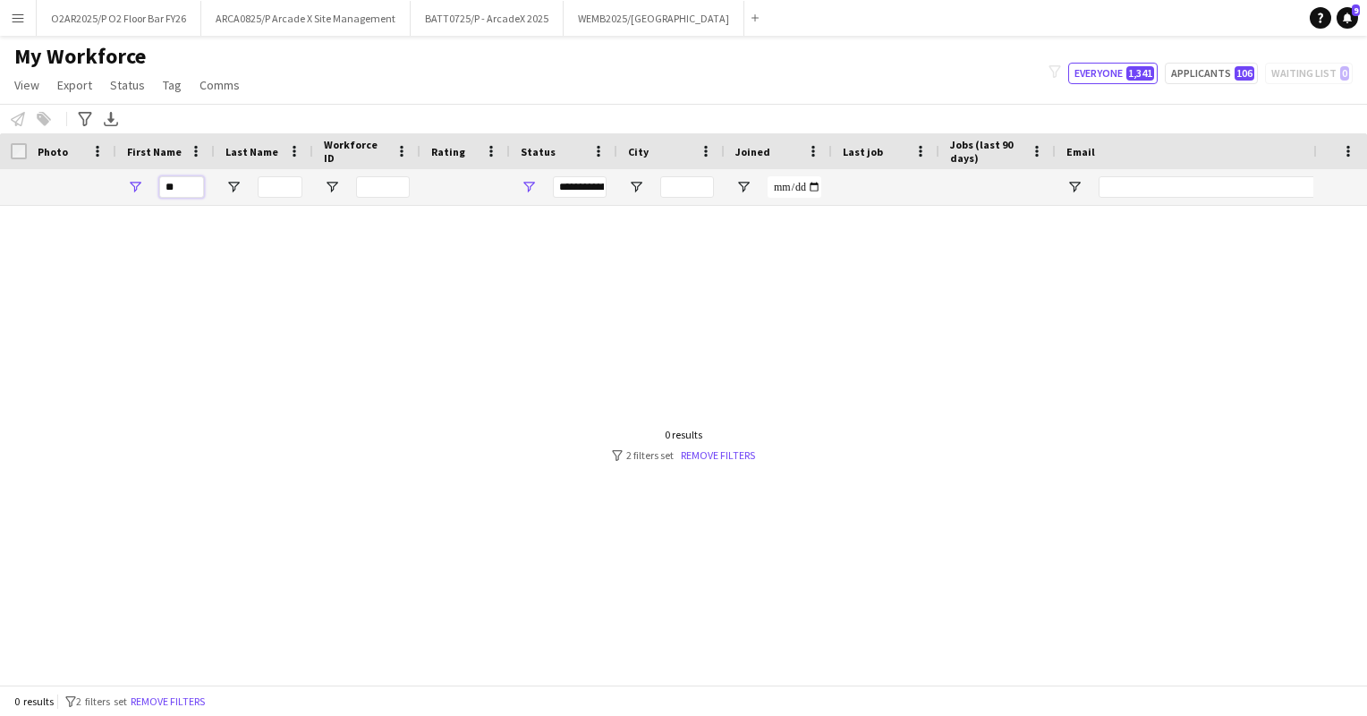
type input "*"
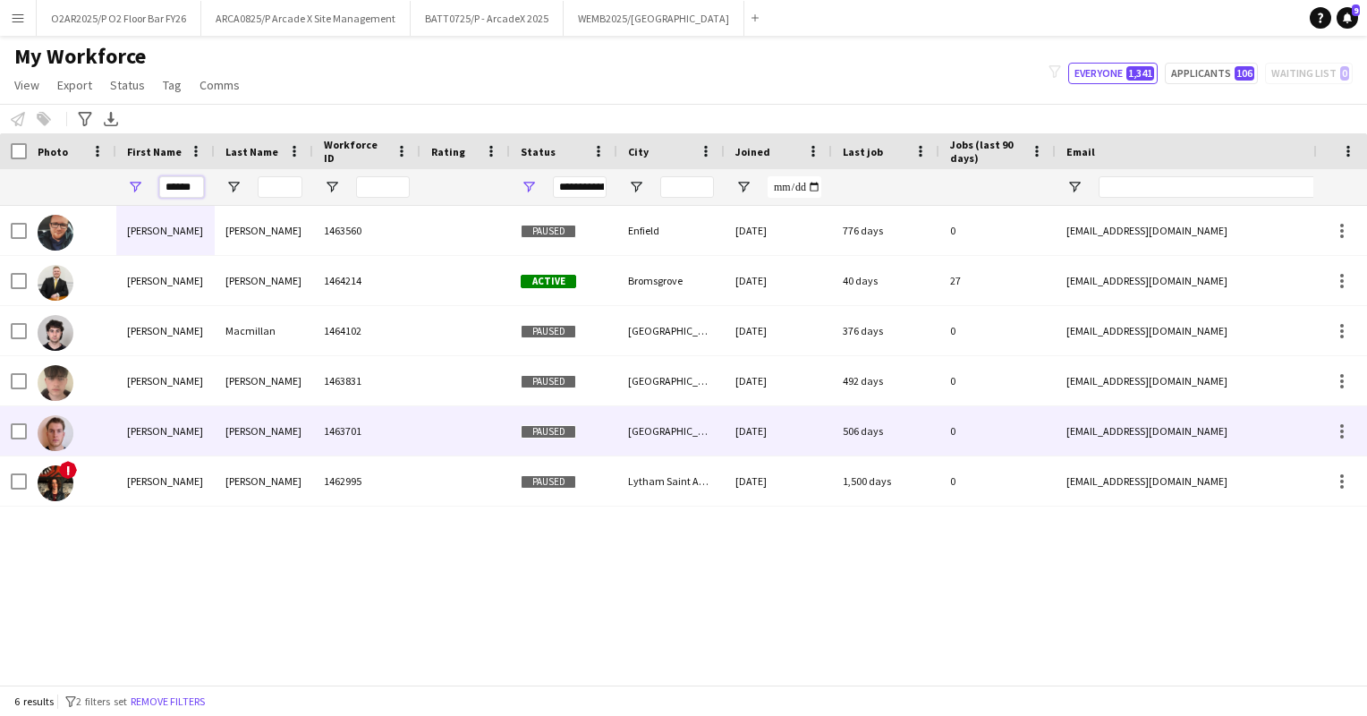
type input "******"
click at [241, 440] on div "[PERSON_NAME]" at bounding box center [264, 430] width 98 height 49
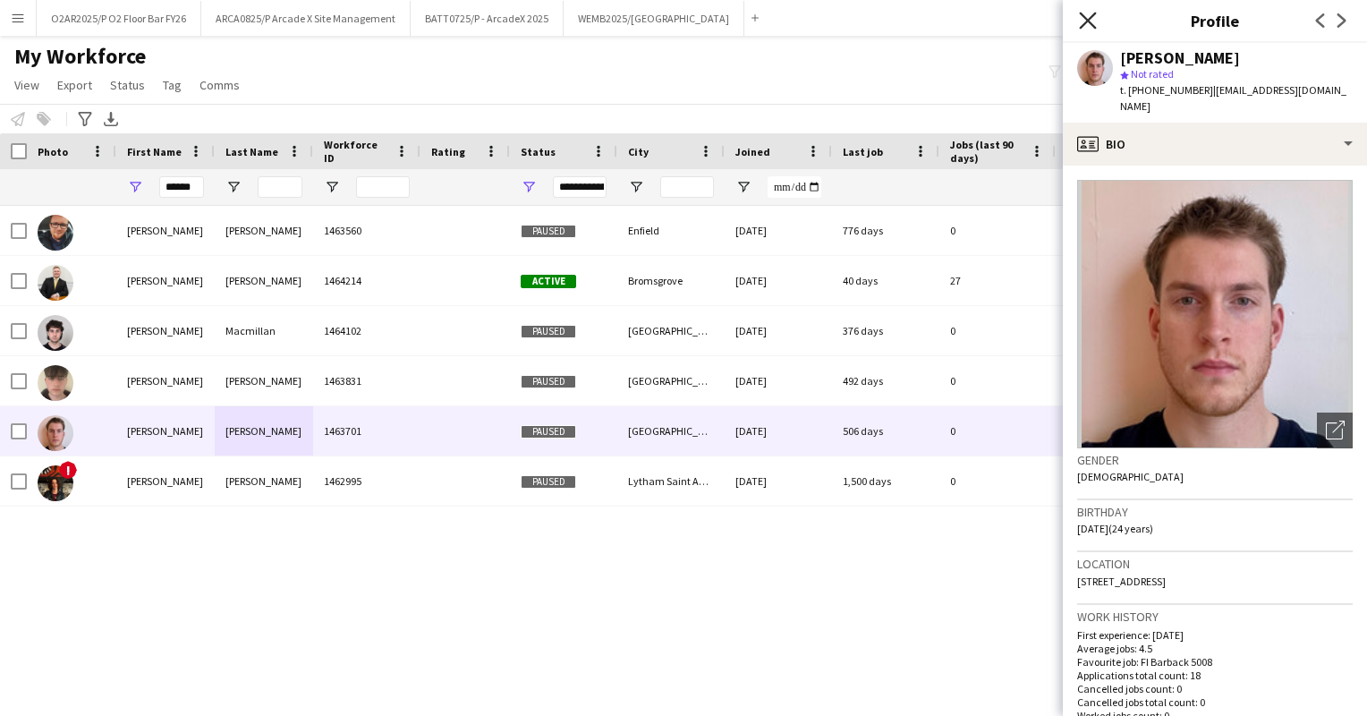
click at [1088, 18] on icon "Close pop-in" at bounding box center [1087, 20] width 17 height 17
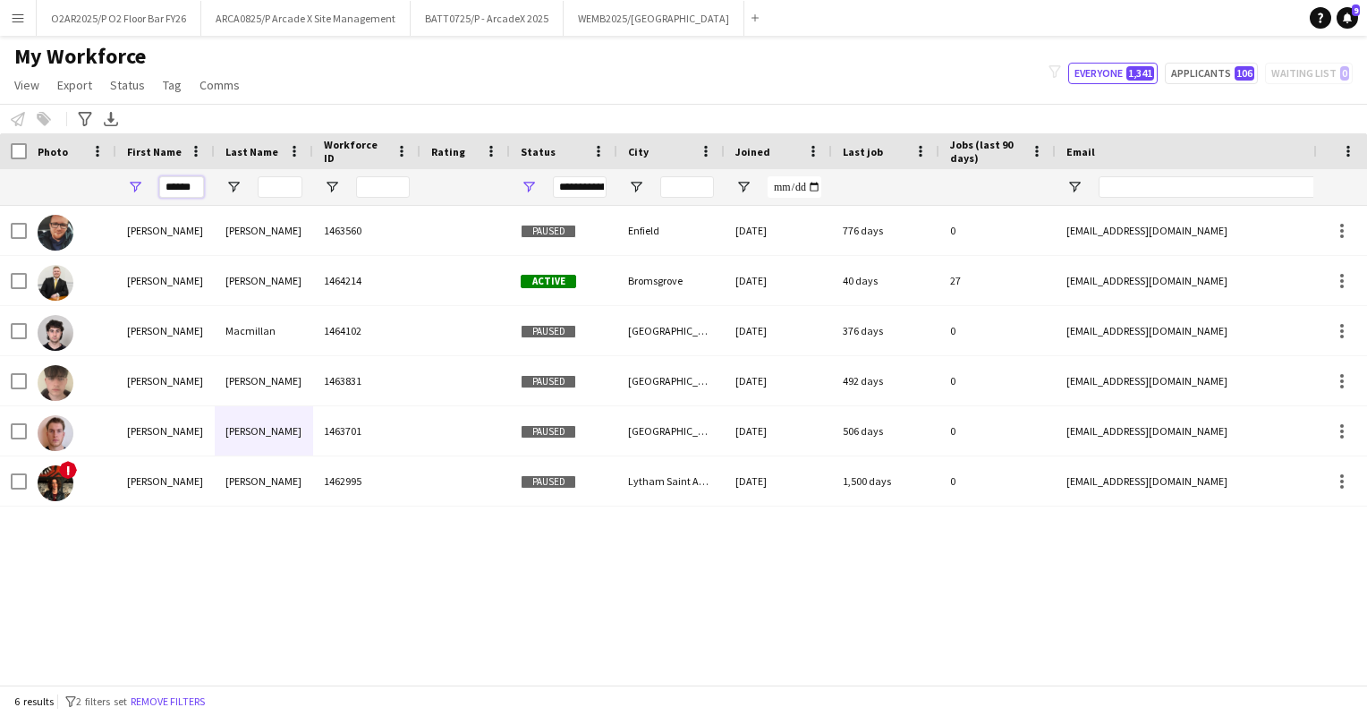
drag, startPoint x: 193, startPoint y: 193, endPoint x: 140, endPoint y: 184, distance: 54.4
click at [140, 184] on div "******" at bounding box center [165, 187] width 98 height 36
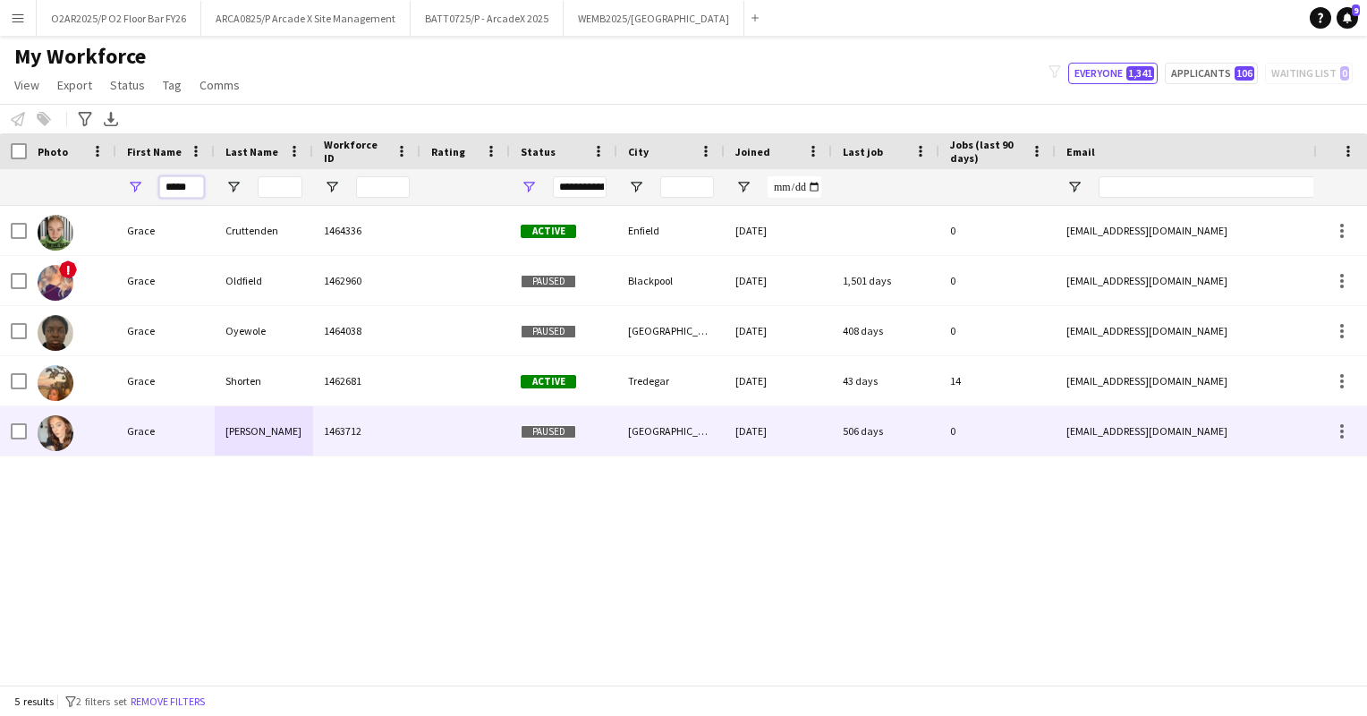
type input "*****"
click at [184, 436] on div "Grace" at bounding box center [165, 430] width 98 height 49
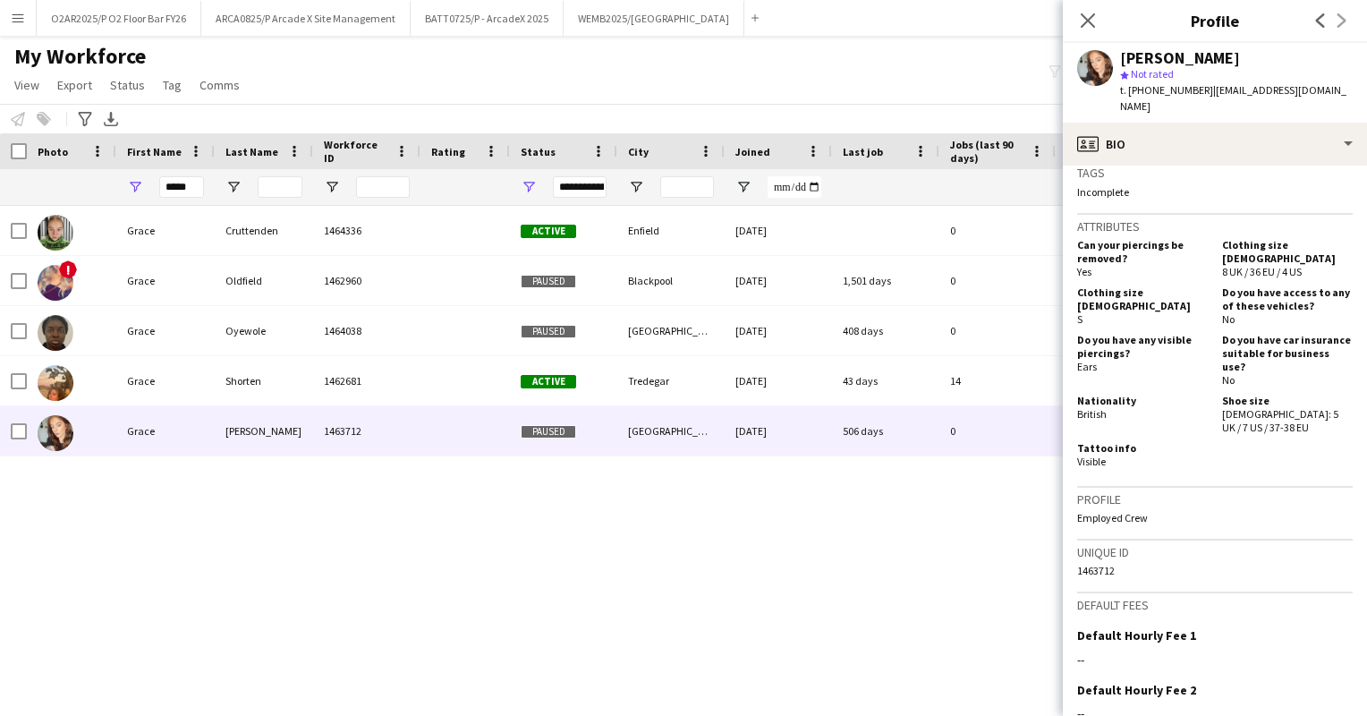
scroll to position [697, 0]
click at [1085, 20] on icon at bounding box center [1087, 20] width 17 height 17
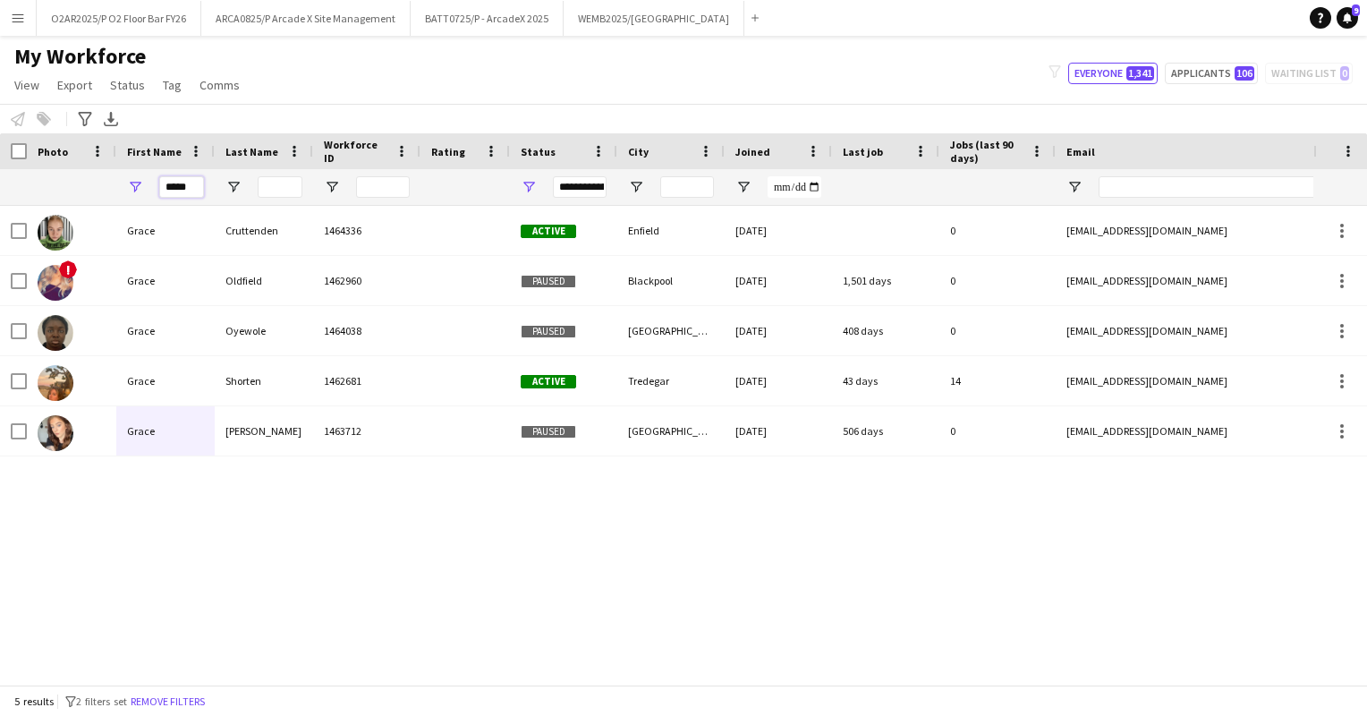
drag, startPoint x: 196, startPoint y: 184, endPoint x: 151, endPoint y: 179, distance: 45.0
click at [151, 179] on div "*****" at bounding box center [165, 187] width 98 height 36
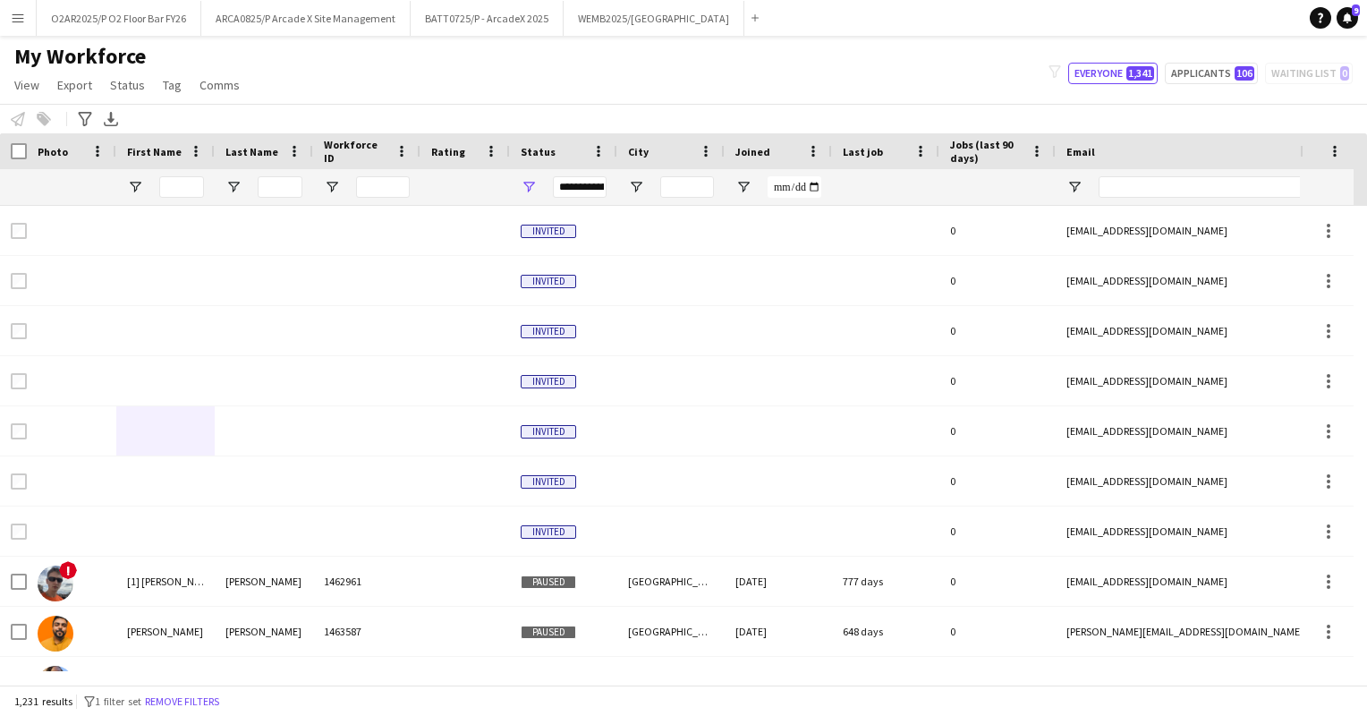
click at [587, 79] on div "My Workforce View Views Default view Details New Starters New starters report N…" at bounding box center [683, 73] width 1367 height 61
click at [138, 22] on button "O2AR2025/P O2 Floor Bar FY26 Close" at bounding box center [119, 18] width 165 height 35
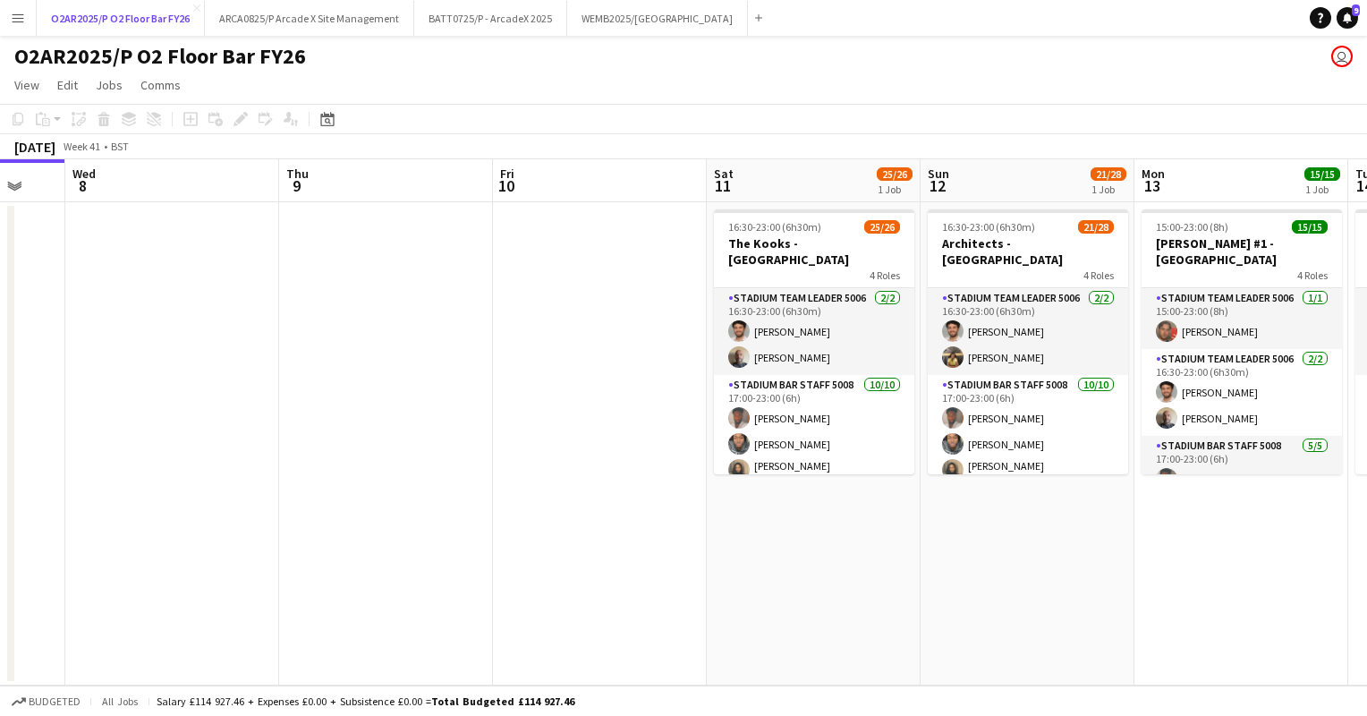
scroll to position [0, 789]
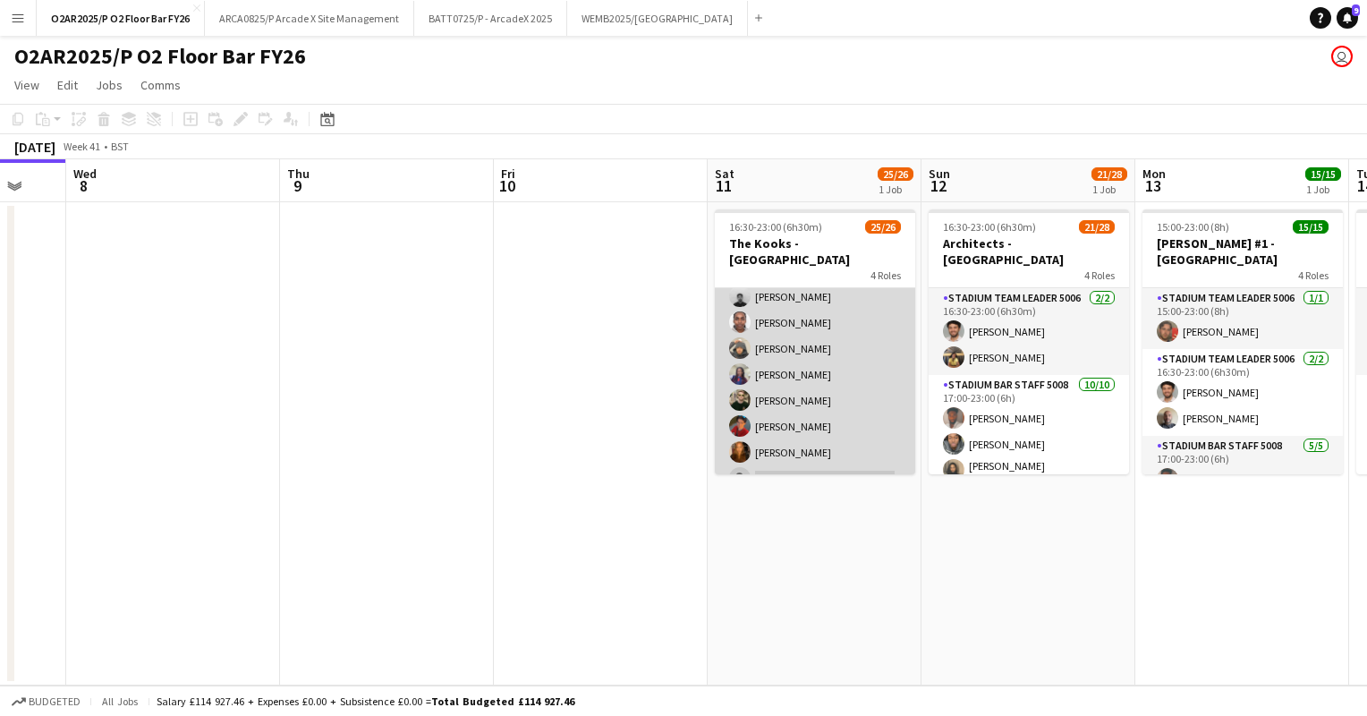
click at [861, 441] on app-card-role "Stadium Bar Staff 5008 2A [DATE] 18:00-23:00 (5h) [PERSON_NAME] [PERSON_NAME] […" at bounding box center [815, 322] width 200 height 346
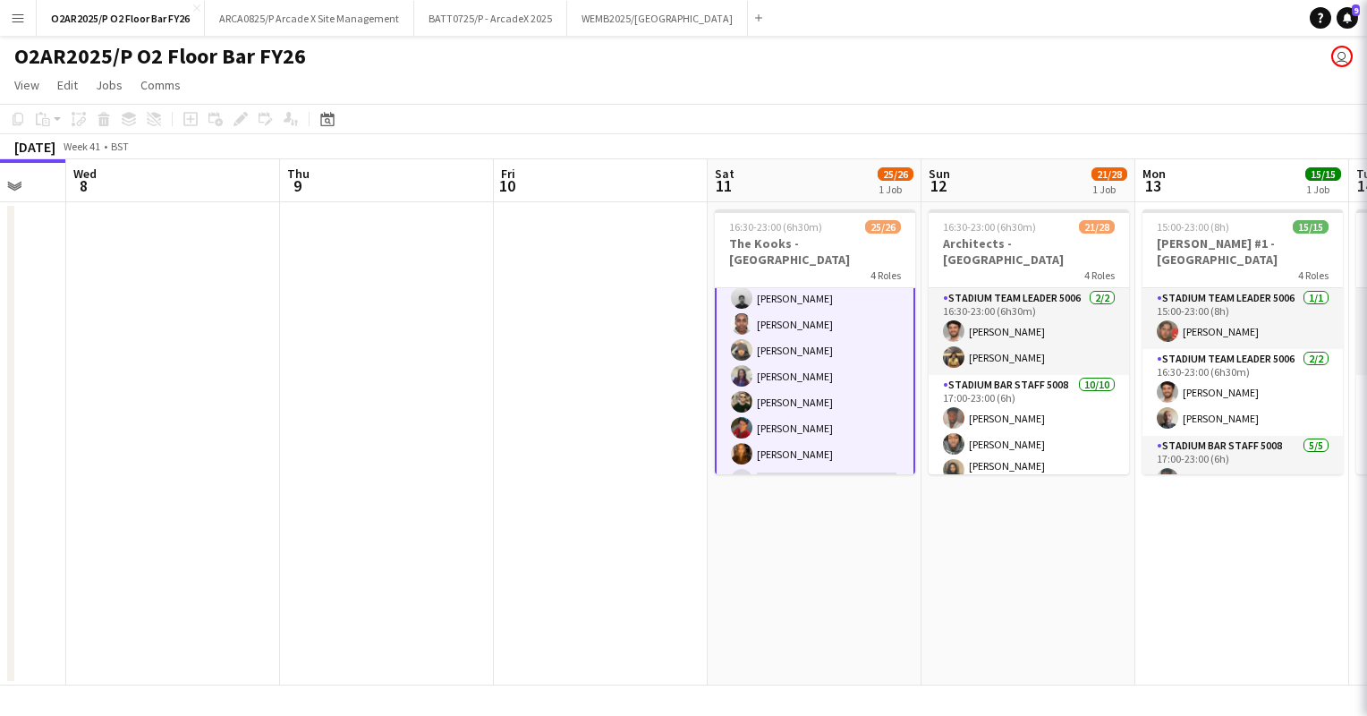
scroll to position [613, 0]
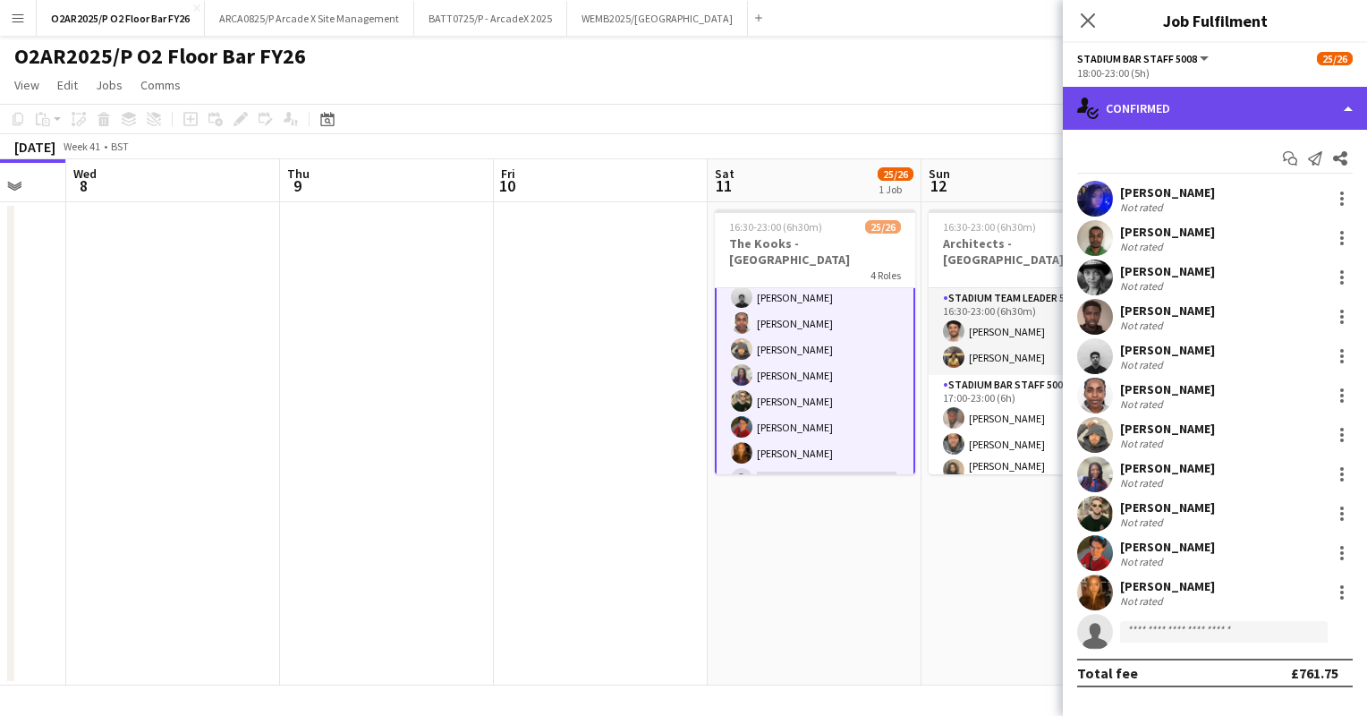
click at [1199, 91] on div "single-neutral-actions-check-2 Confirmed" at bounding box center [1215, 108] width 304 height 43
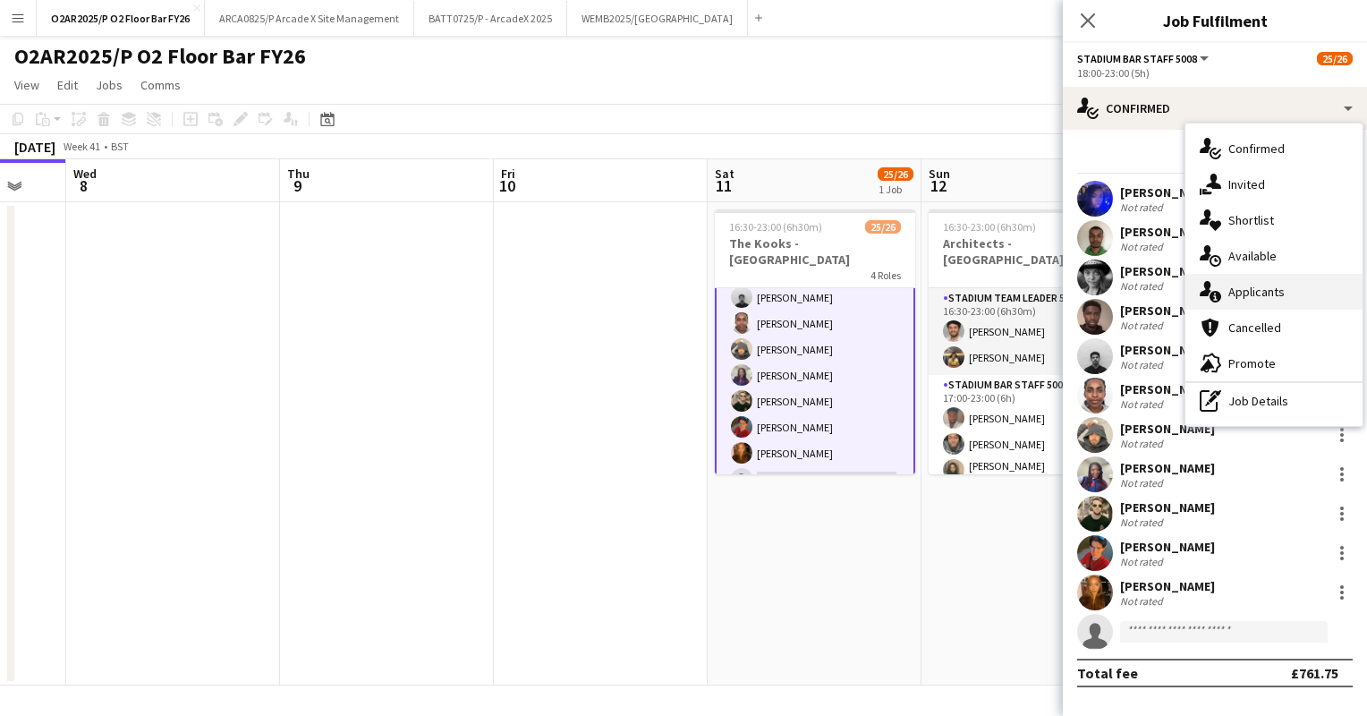
click at [1240, 298] on span "Applicants" at bounding box center [1256, 292] width 56 height 16
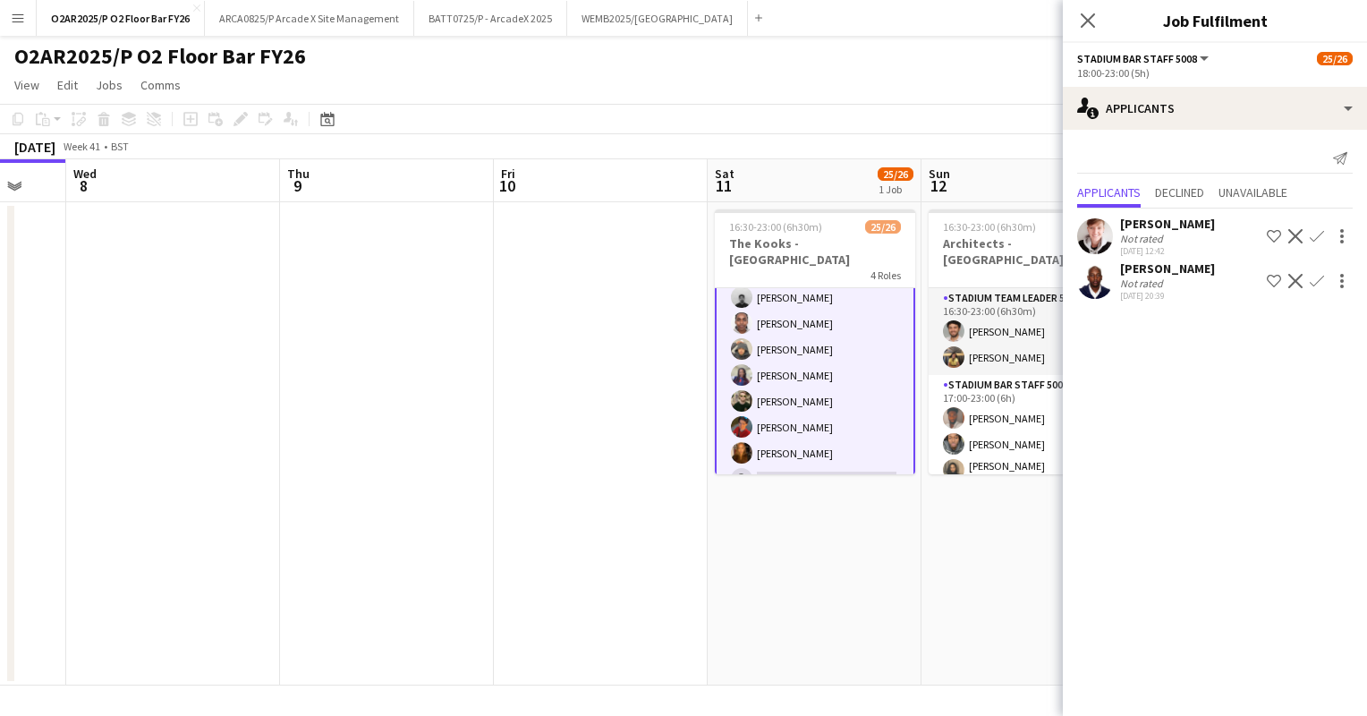
click at [941, 130] on app-toolbar "Copy Paste Paste Ctrl+V Paste with crew Ctrl+Shift+V Paste linked Job [GEOGRAPH…" at bounding box center [683, 119] width 1367 height 30
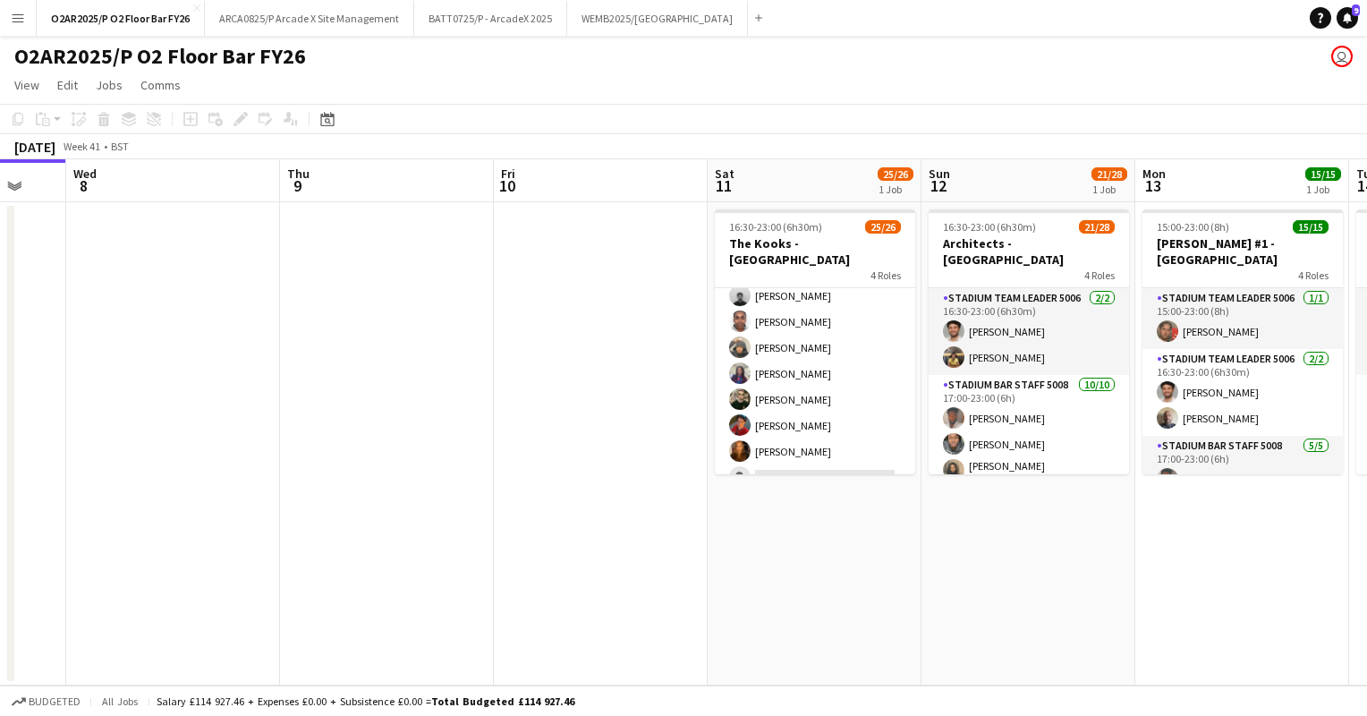
scroll to position [612, 0]
click at [28, 14] on button "Menu" at bounding box center [18, 18] width 36 height 36
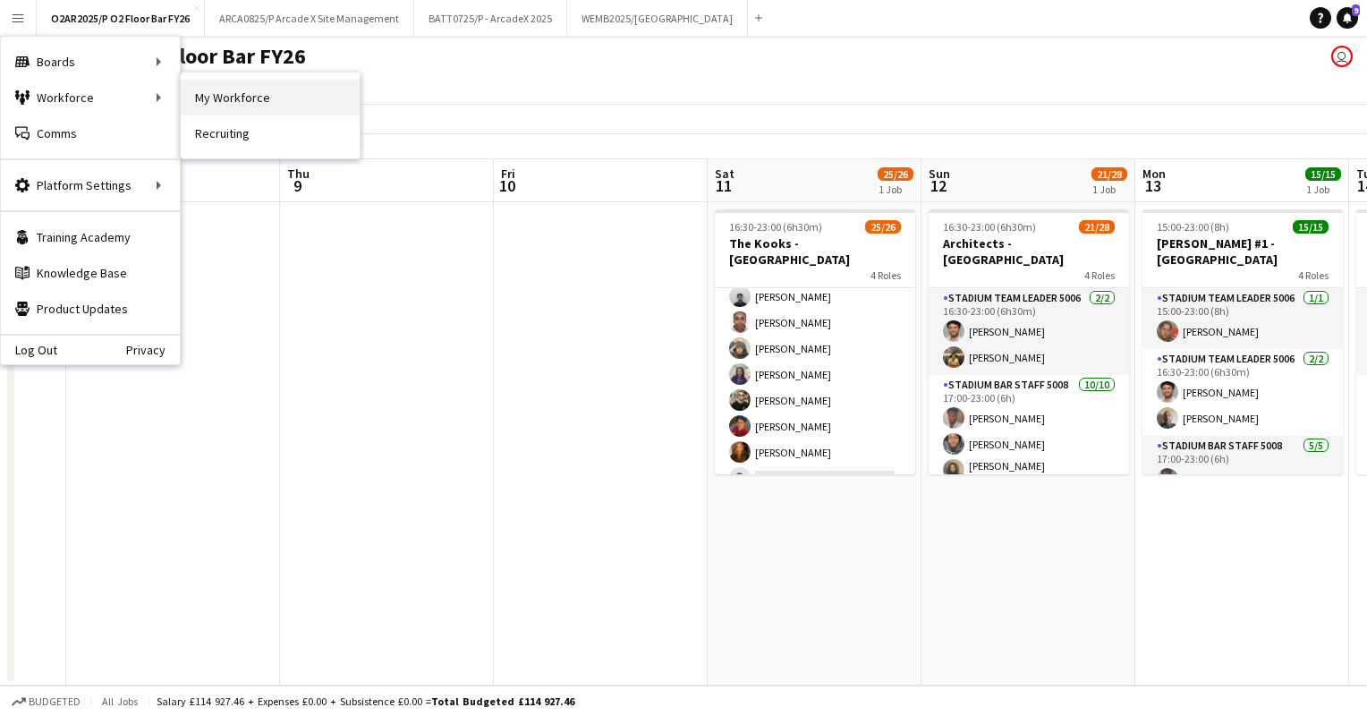
click at [239, 92] on link "My Workforce" at bounding box center [270, 98] width 179 height 36
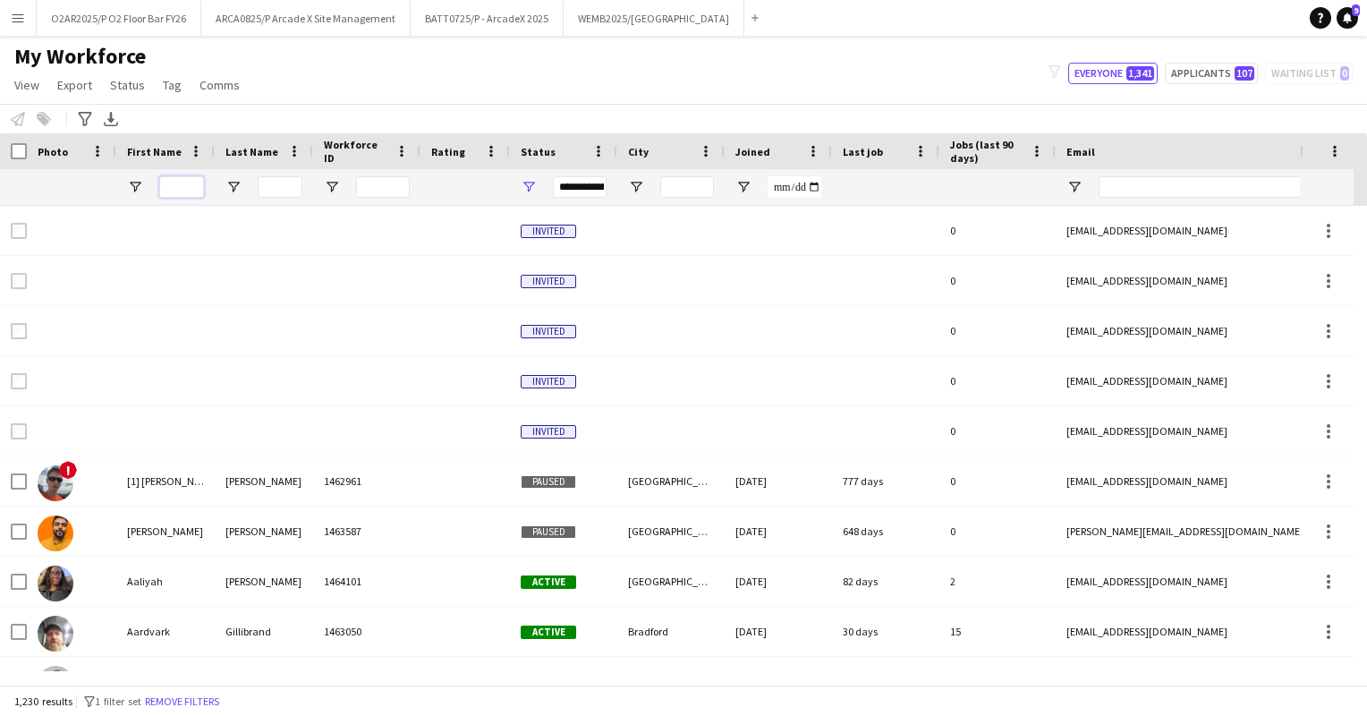
click at [199, 185] on input "First Name Filter Input" at bounding box center [181, 186] width 45 height 21
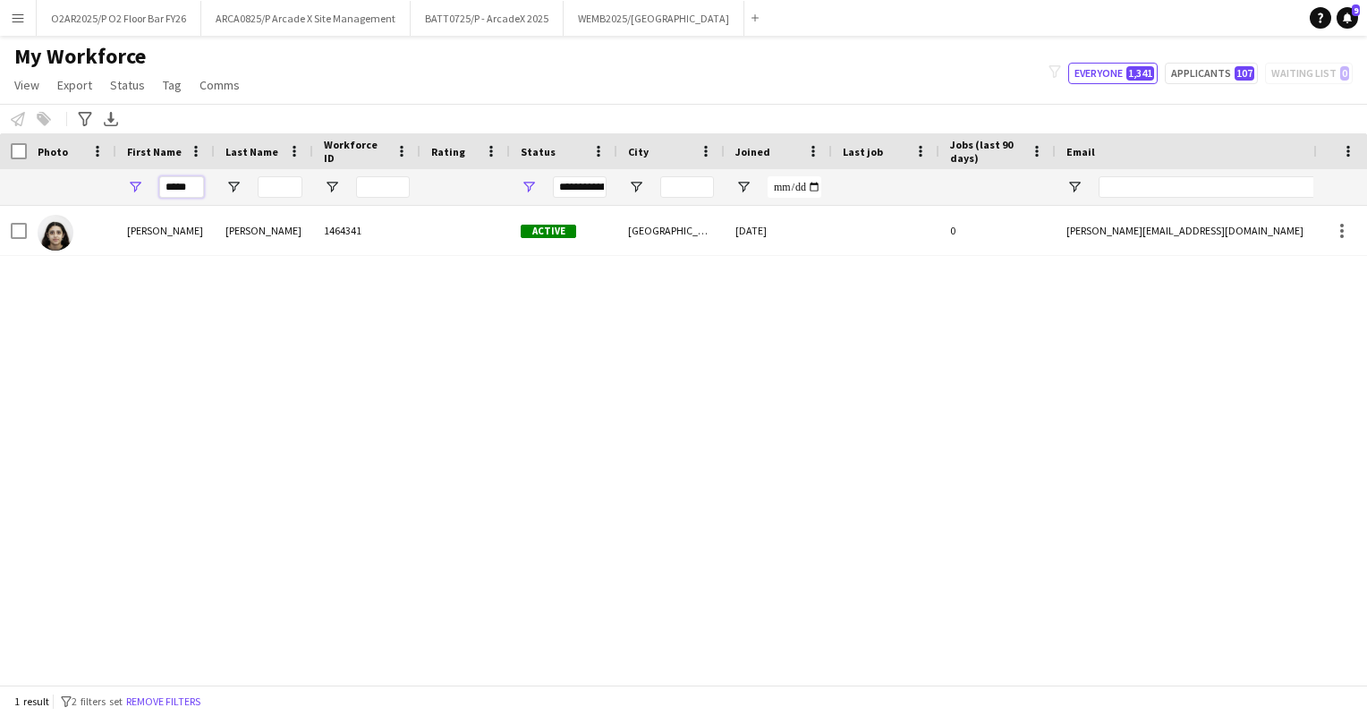
type input "*****"
click at [132, 24] on button "O2AR2025/P O2 Floor Bar FY26 Close" at bounding box center [119, 18] width 165 height 35
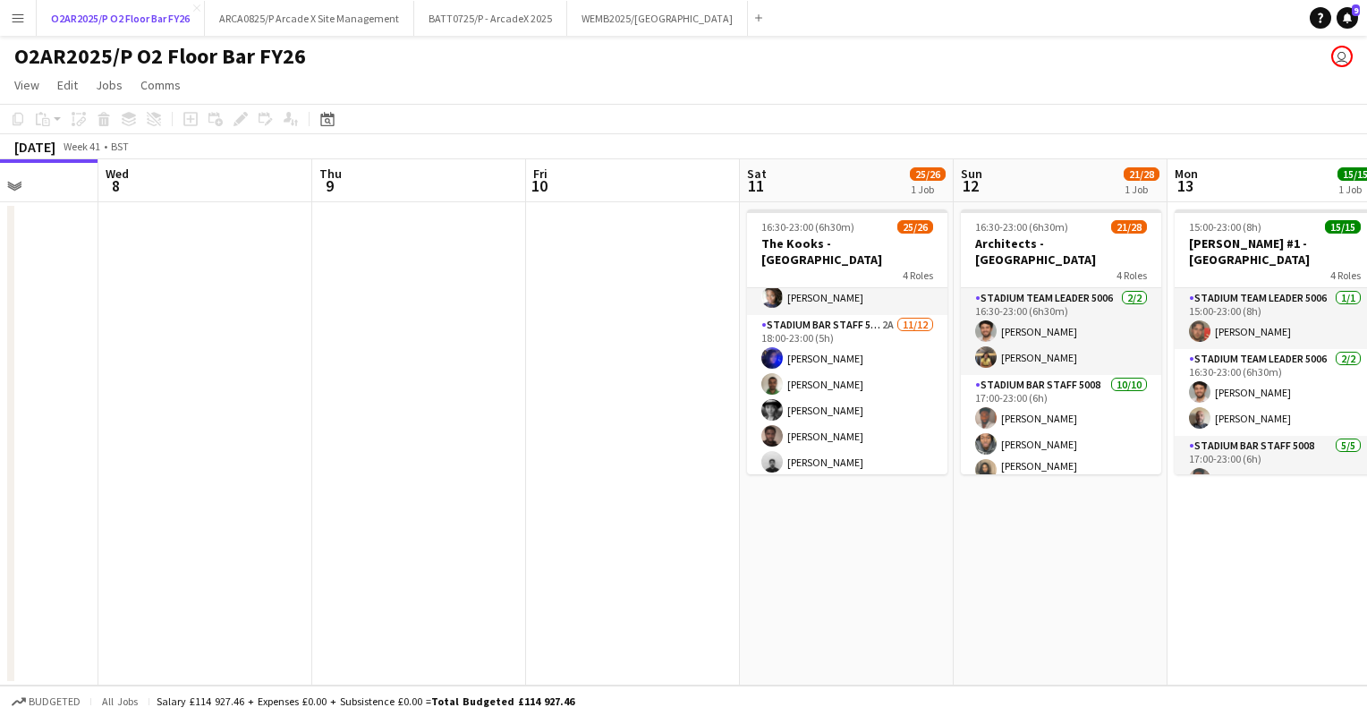
scroll to position [447, 0]
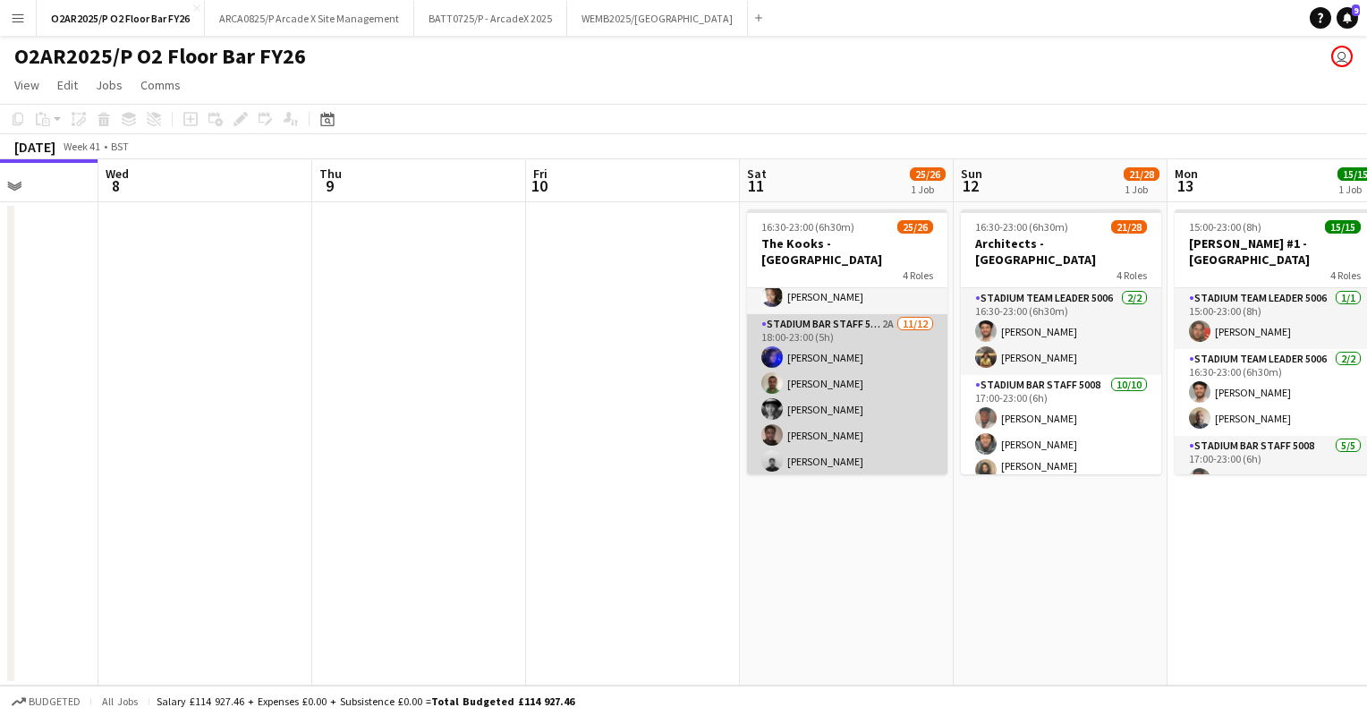
click at [848, 389] on app-card-role "Stadium Bar Staff 5008 2A [DATE] 18:00-23:00 (5h) [PERSON_NAME] [PERSON_NAME] […" at bounding box center [847, 487] width 200 height 346
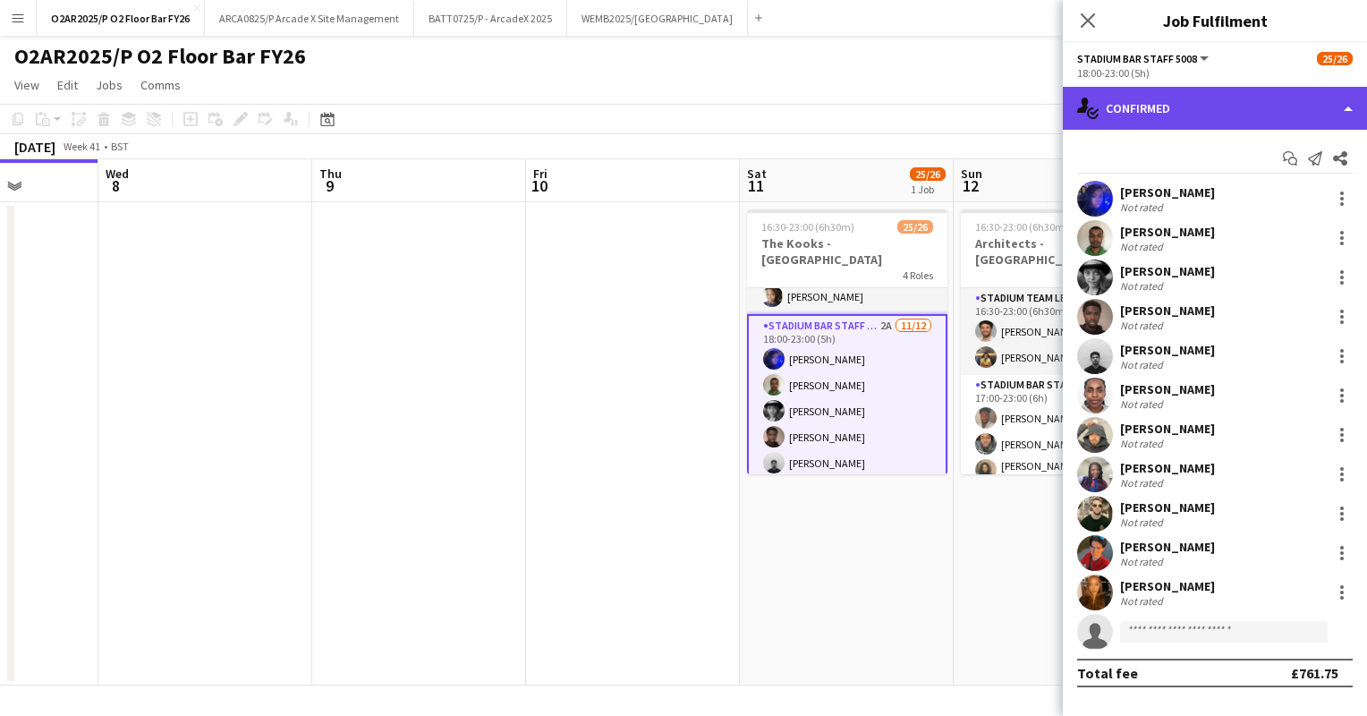
click at [1261, 106] on div "single-neutral-actions-check-2 Confirmed" at bounding box center [1215, 108] width 304 height 43
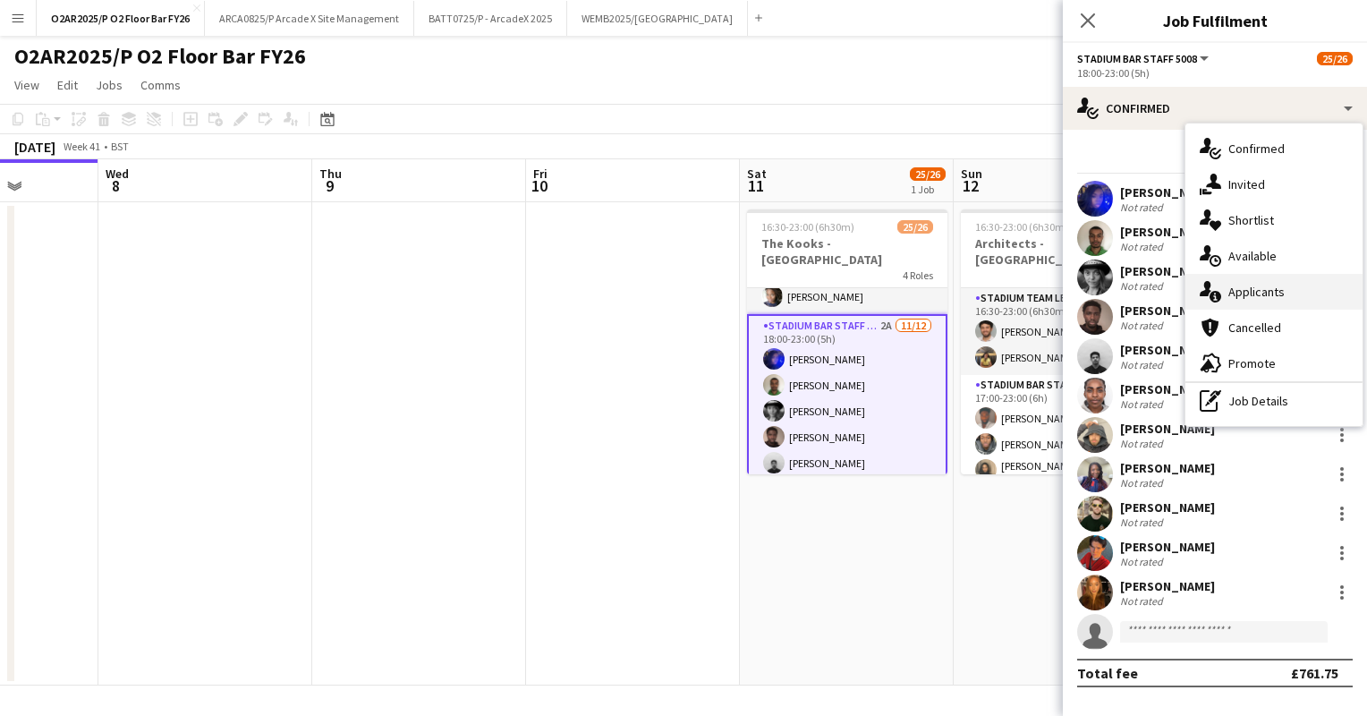
click at [1230, 295] on span "Applicants" at bounding box center [1256, 292] width 56 height 16
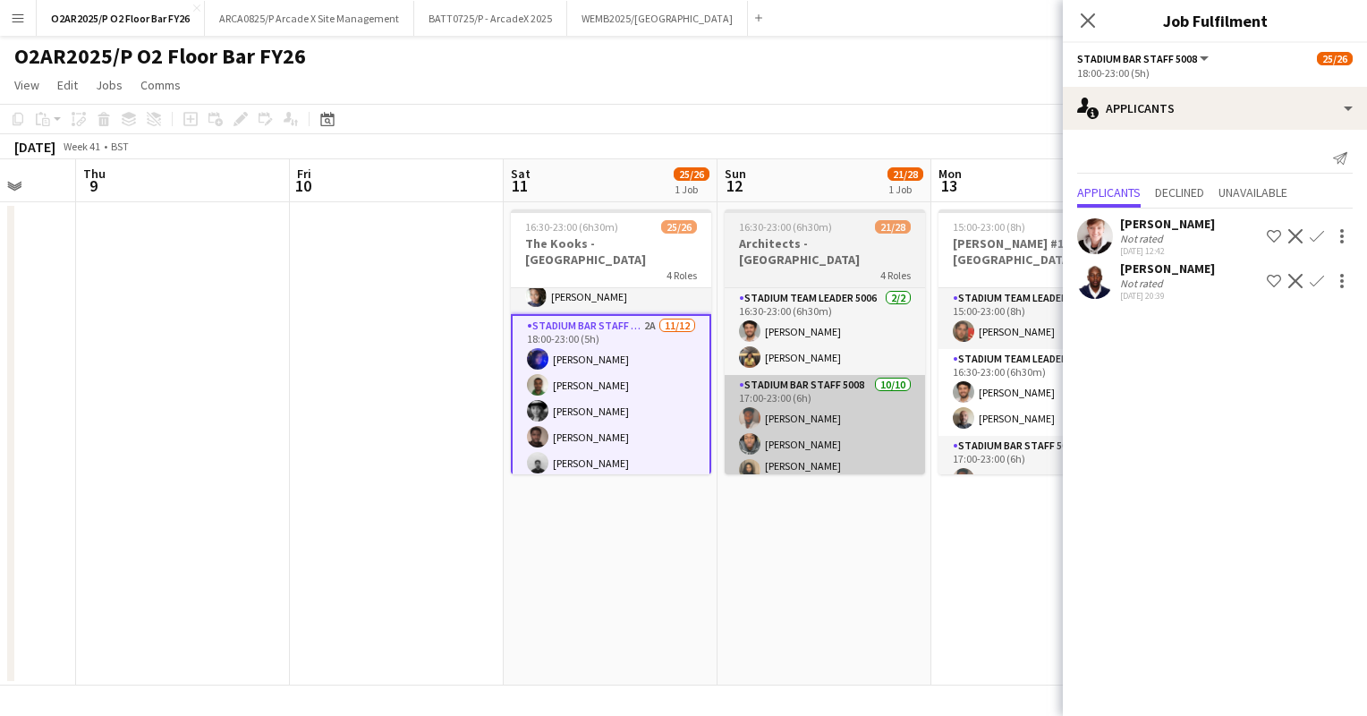
scroll to position [0, 587]
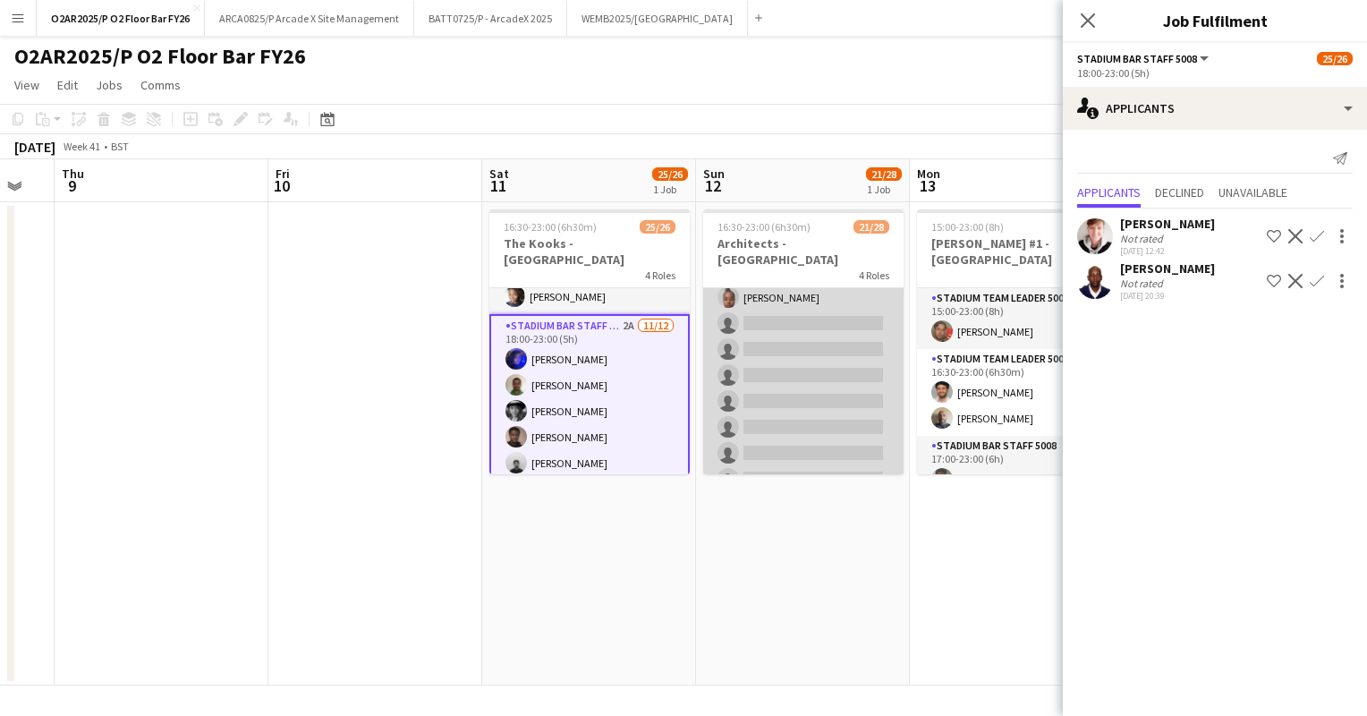
click at [811, 296] on app-card-role "Stadium Bar Staff 5008 6A [DATE] 18:00-23:00 (5h) [PERSON_NAME] [PERSON_NAME] […" at bounding box center [803, 297] width 200 height 398
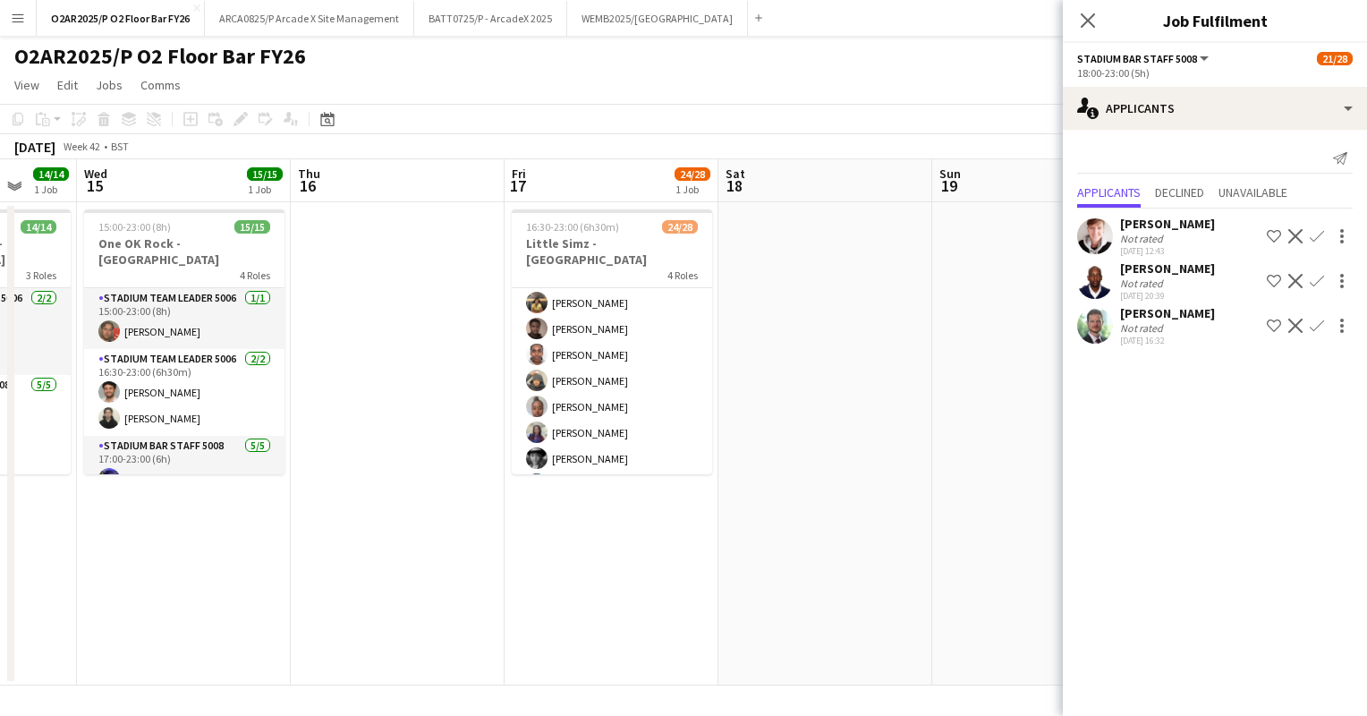
scroll to position [526, 0]
click at [648, 401] on app-card-role "Stadium Bar Staff 5008 5A [DATE] 18:00-23:00 (5h) [PERSON_NAME] [PERSON_NAME] […" at bounding box center [612, 436] width 200 height 403
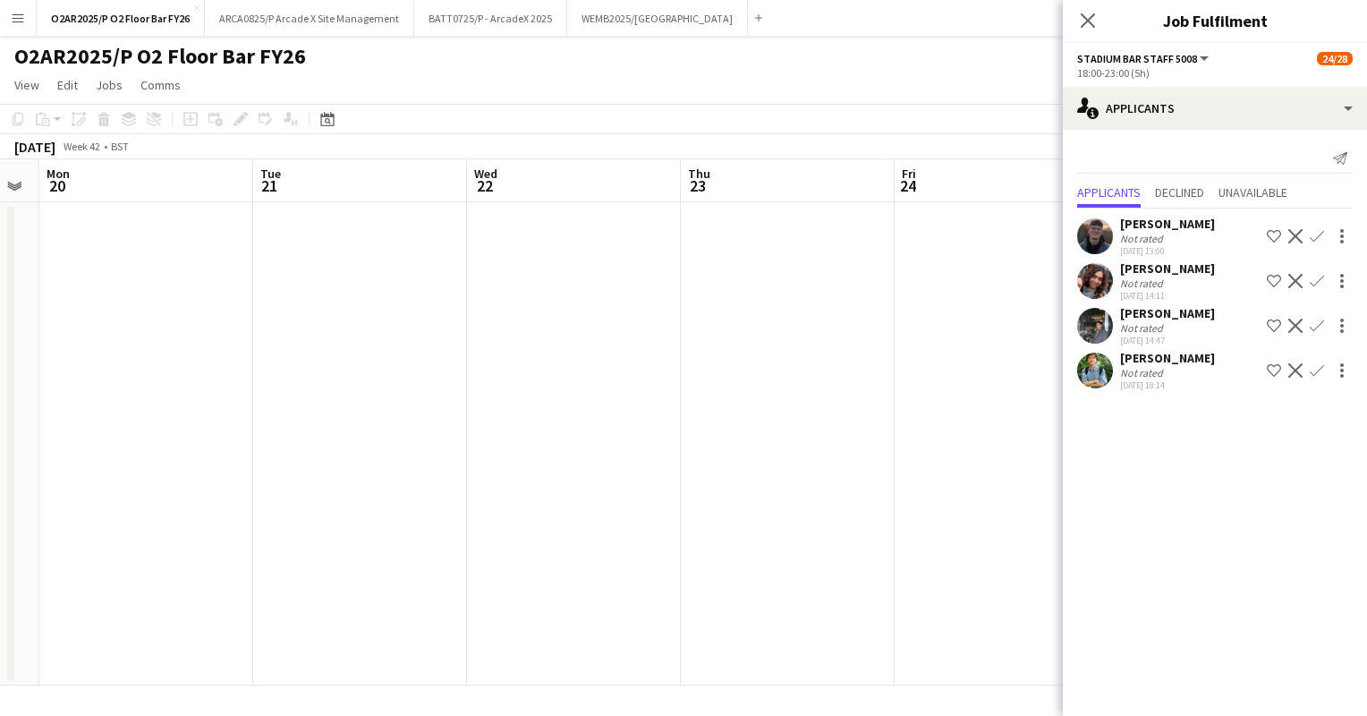
scroll to position [0, 540]
click at [679, 150] on div "[DATE] Week 42 • BST" at bounding box center [683, 146] width 1367 height 25
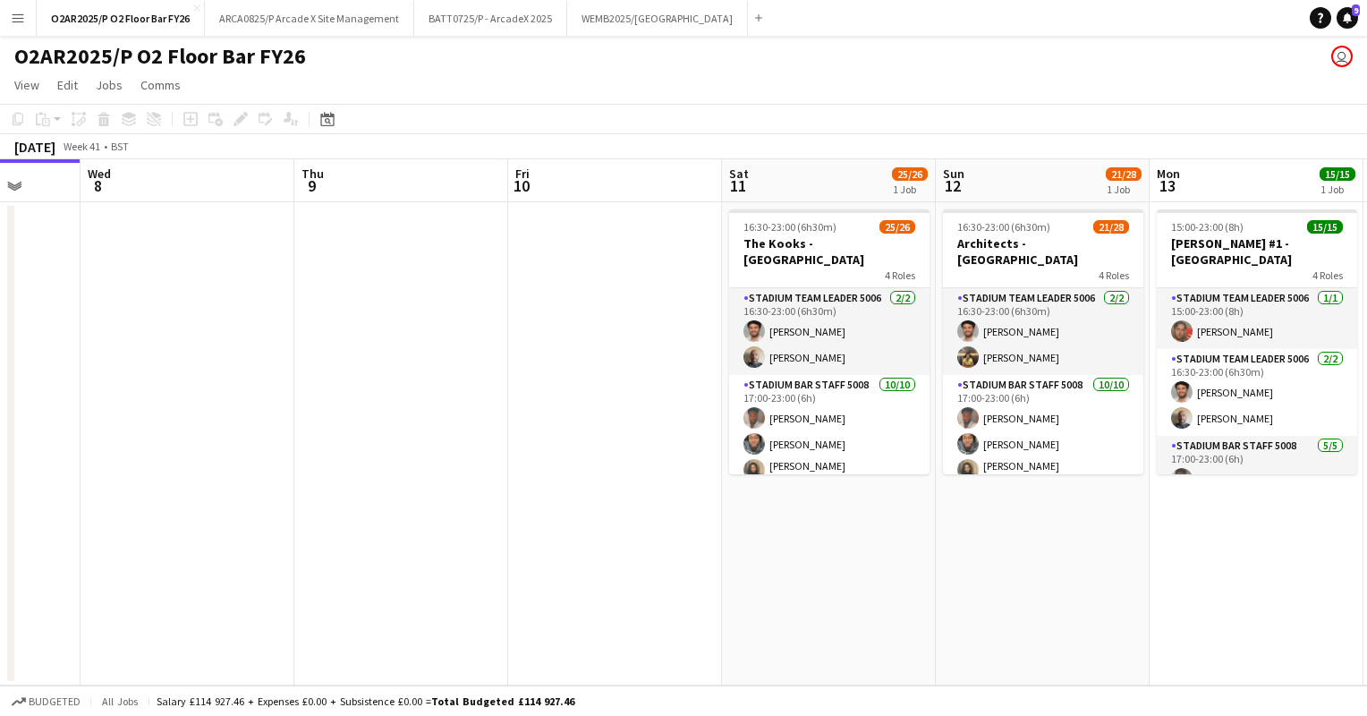
scroll to position [0, 537]
